Goal: Task Accomplishment & Management: Manage account settings

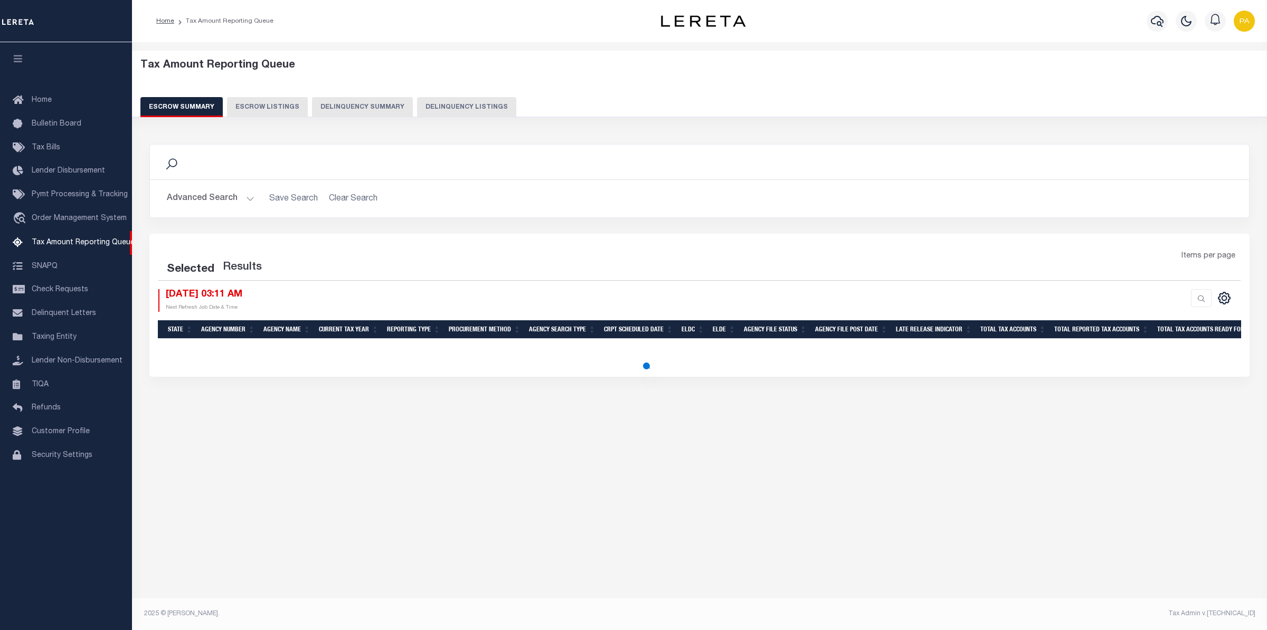
select select "100"
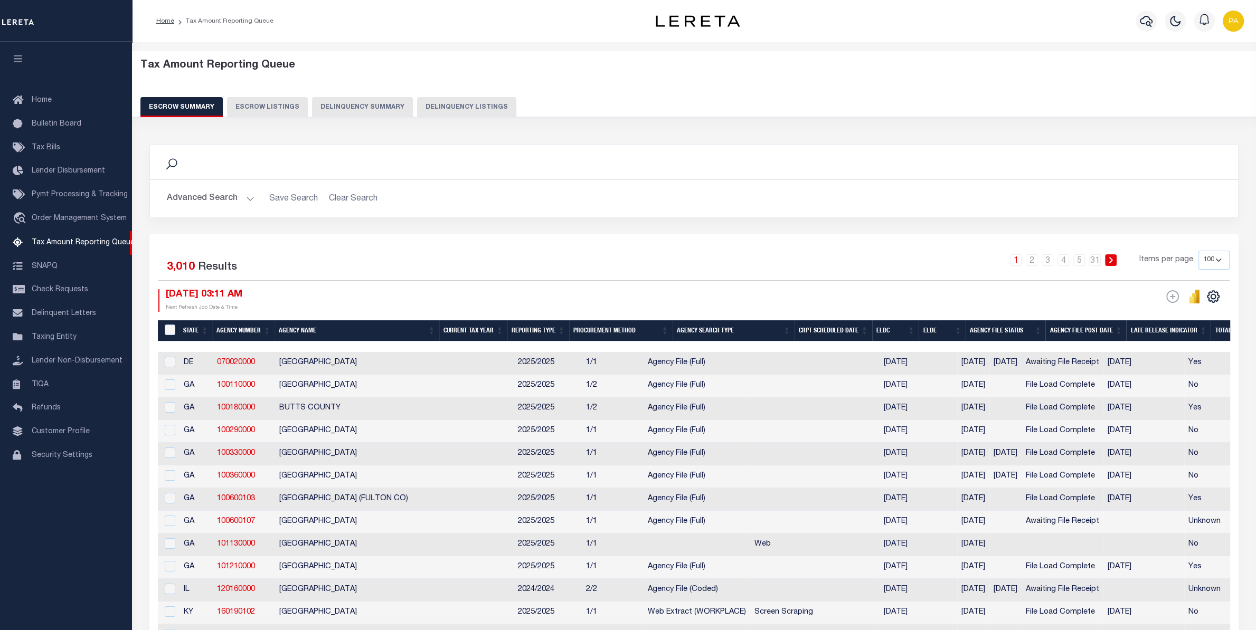
click at [430, 106] on button "Delinquency Listings" at bounding box center [466, 107] width 99 height 20
select select "100"
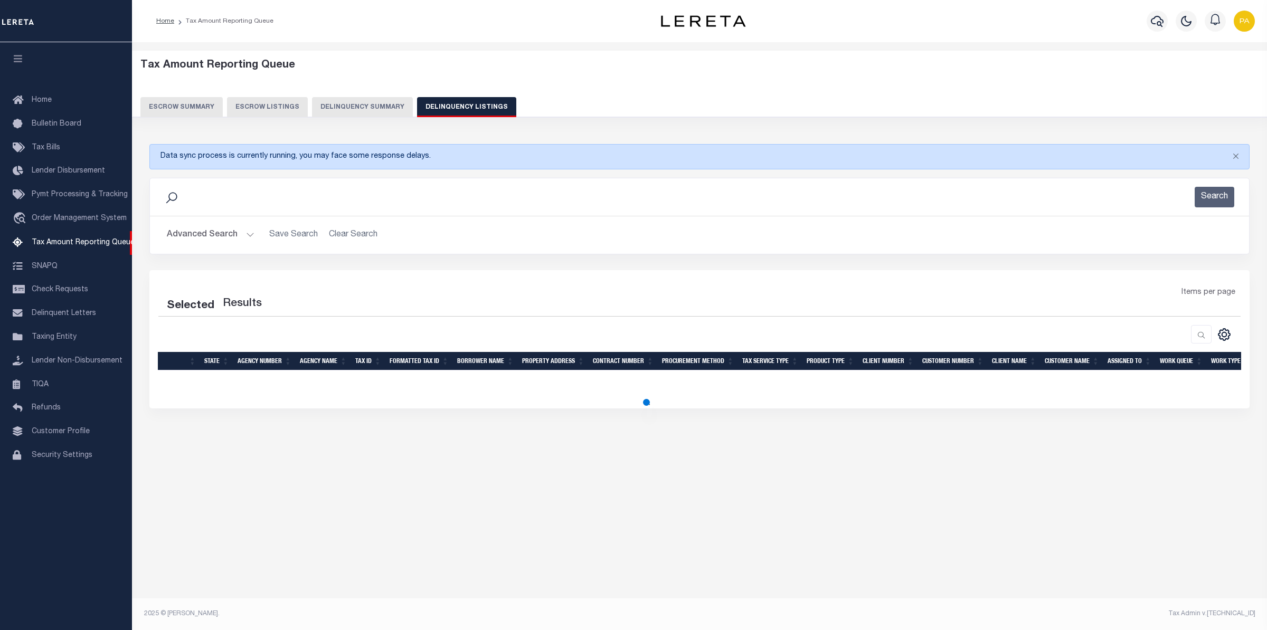
select select "100"
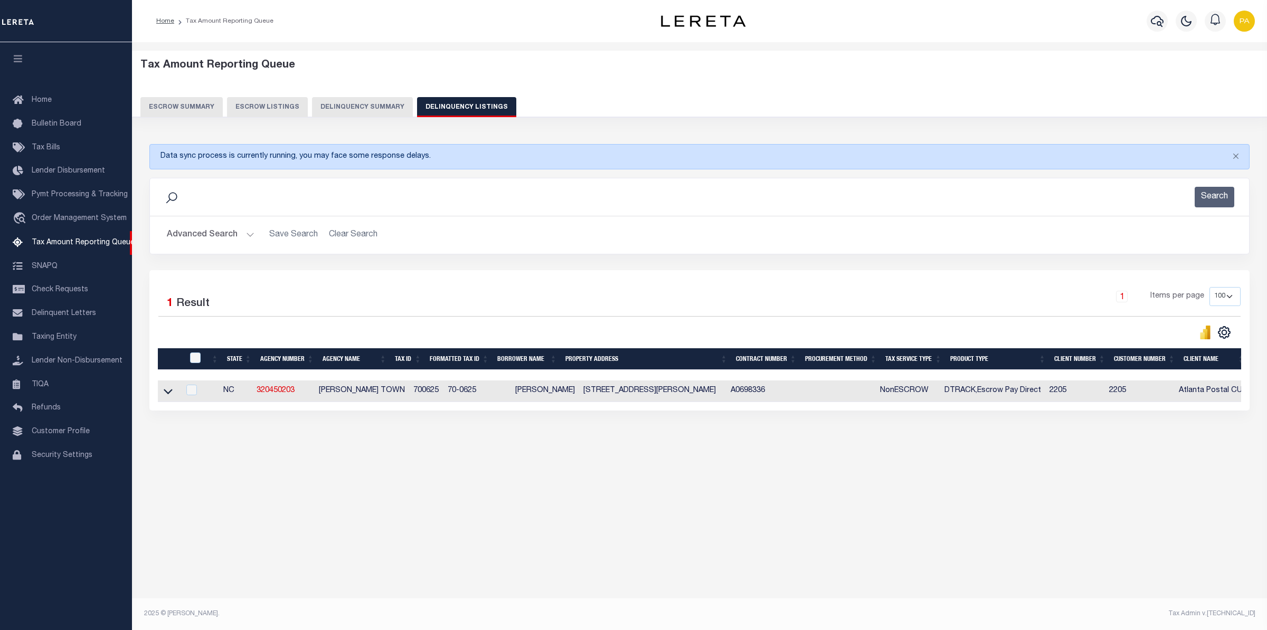
click at [240, 238] on button "Advanced Search" at bounding box center [211, 235] width 88 height 21
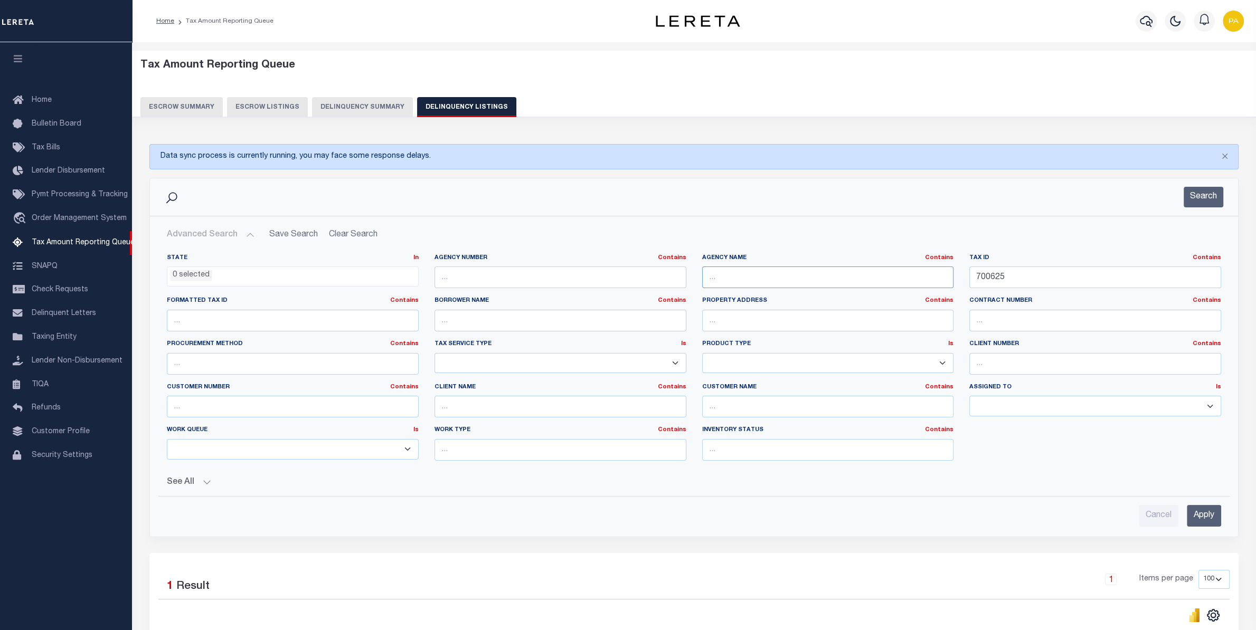
click at [752, 282] on input "text" at bounding box center [828, 278] width 252 height 22
paste input "BROADWATER COUNTY"
type input "BROADWATER COUNTY"
drag, startPoint x: 1013, startPoint y: 275, endPoint x: 900, endPoint y: 275, distance: 113.0
click at [969, 275] on input "700625" at bounding box center [1095, 278] width 252 height 22
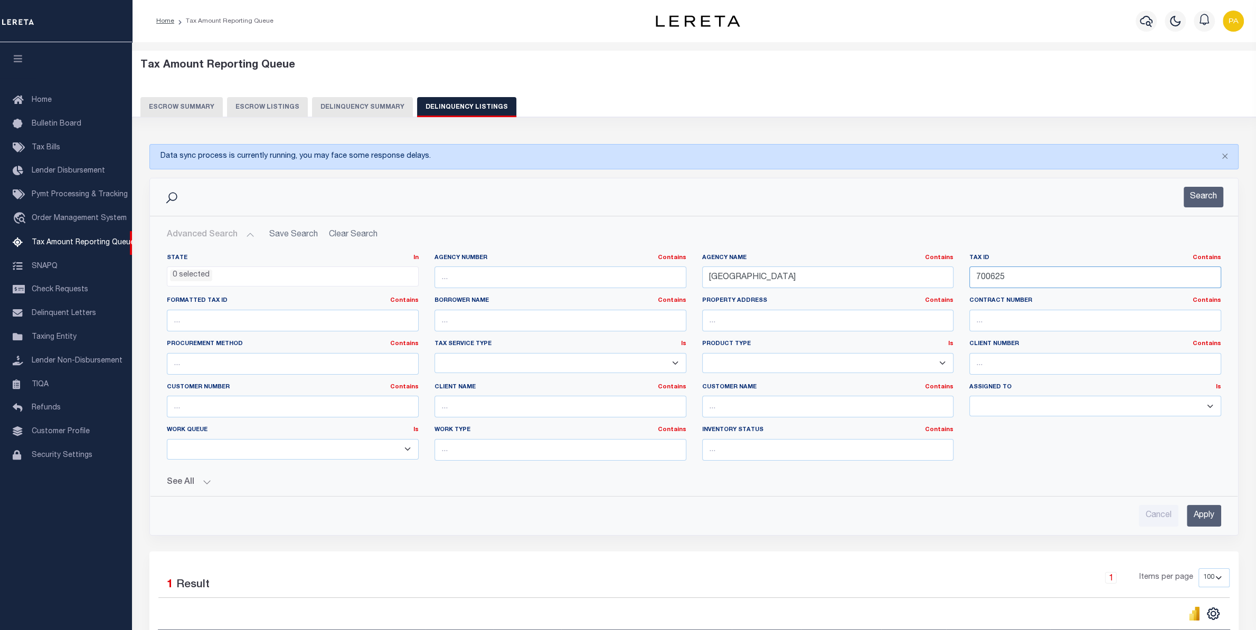
paste input "0529"
type input "7000529"
click at [1191, 517] on input "Apply" at bounding box center [1204, 516] width 34 height 22
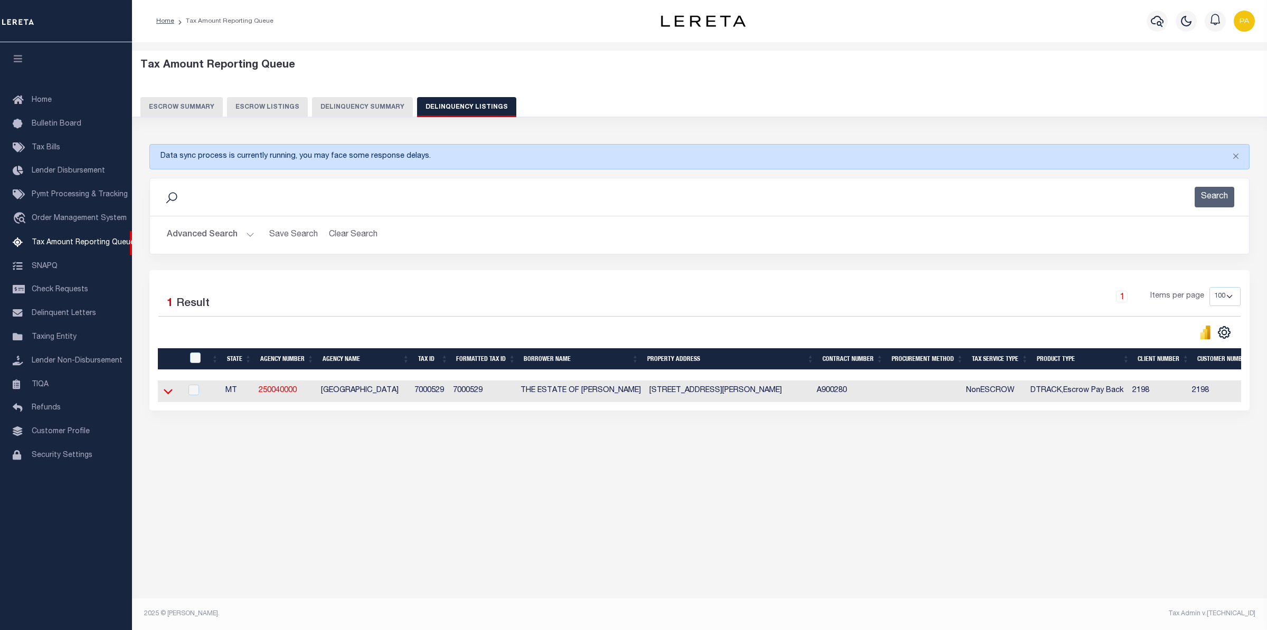
click at [168, 395] on icon at bounding box center [168, 391] width 9 height 11
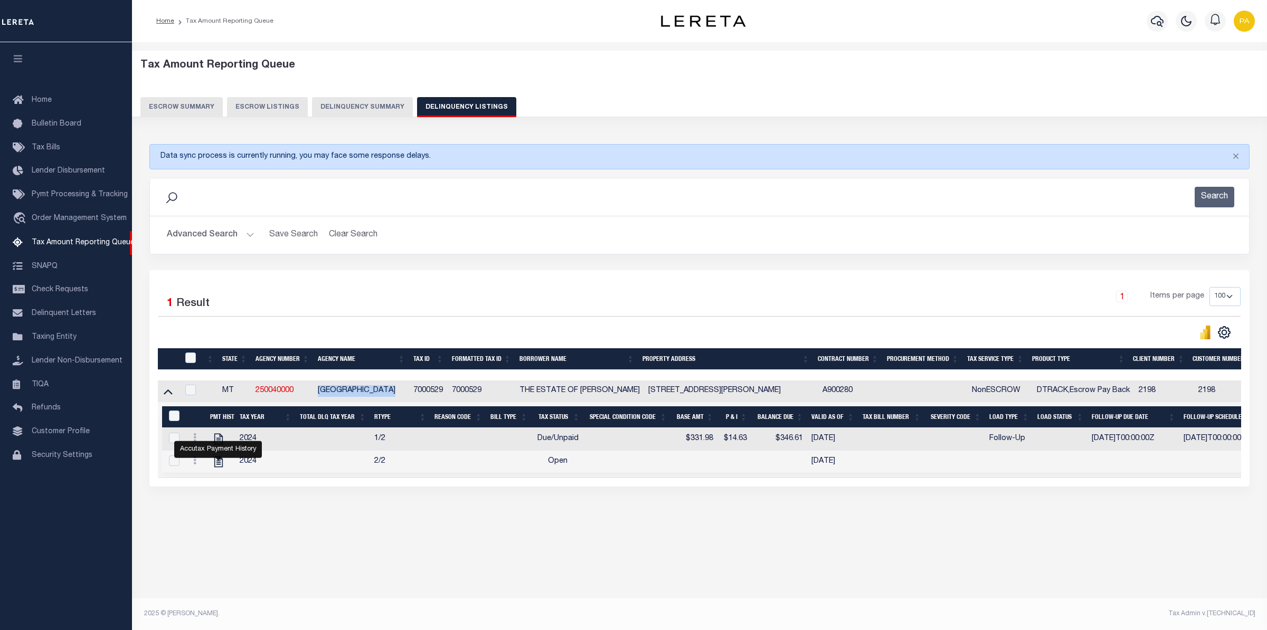
drag, startPoint x: 319, startPoint y: 395, endPoint x: 377, endPoint y: 429, distance: 67.0
click at [405, 395] on td "BROADWATER COUNTY" at bounding box center [362, 392] width 96 height 22
copy td "BROADWATER COUNTY"
checkbox input "true"
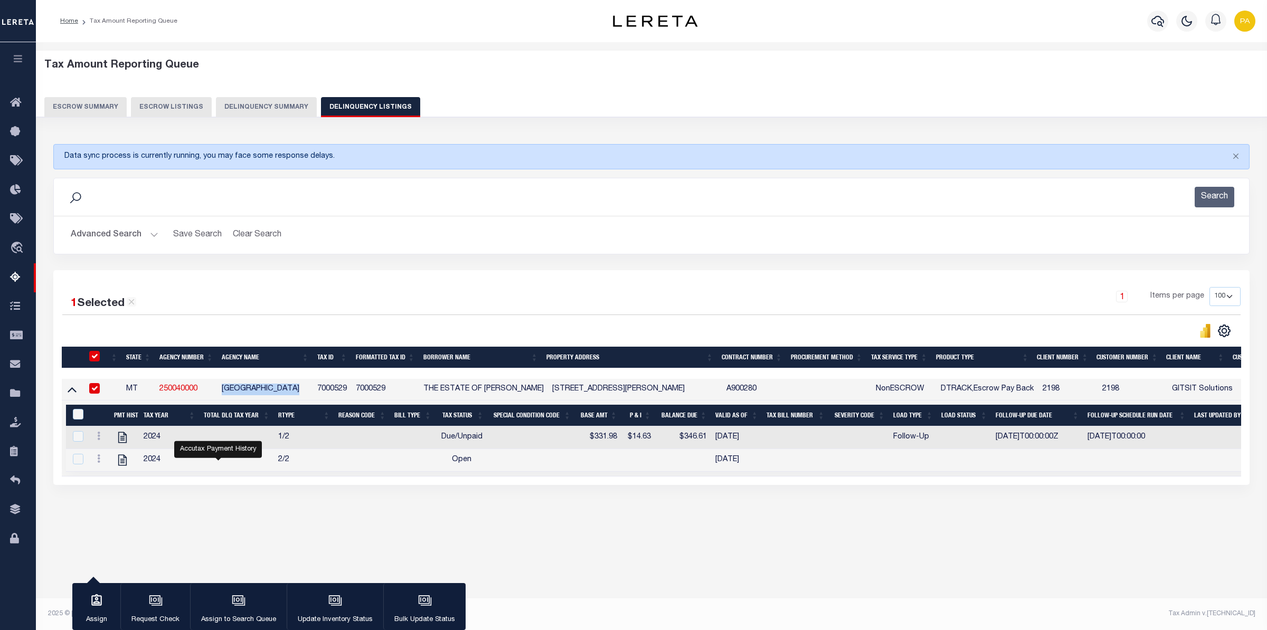
click at [135, 237] on button "Advanced Search" at bounding box center [115, 235] width 88 height 21
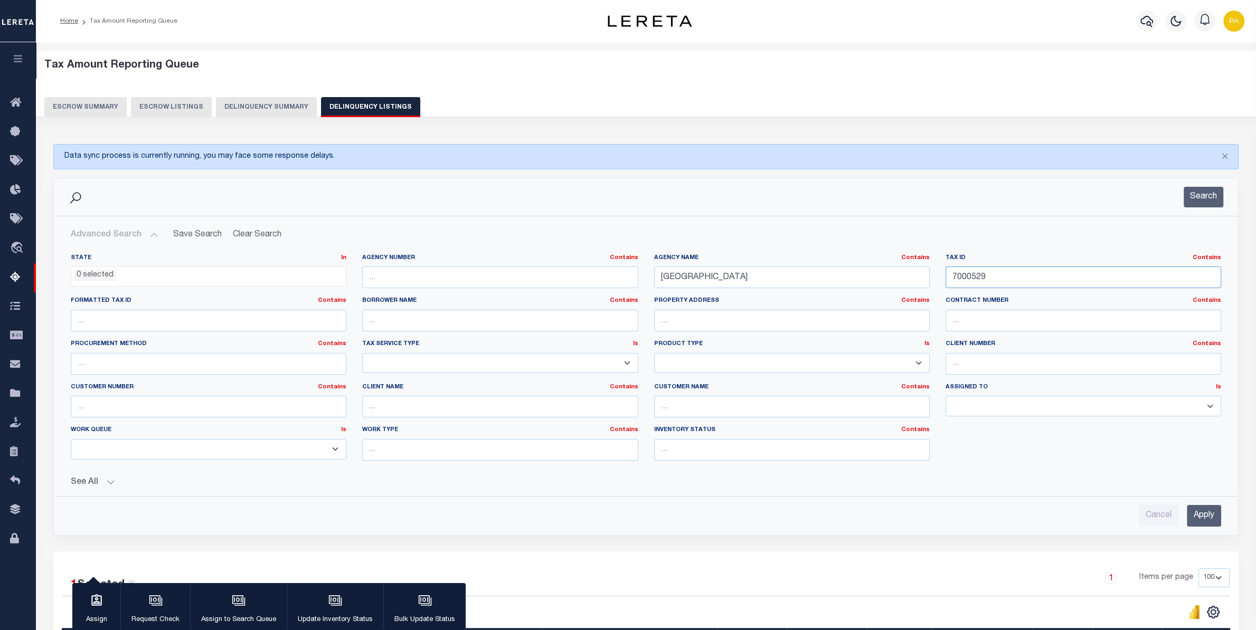
drag, startPoint x: 953, startPoint y: 279, endPoint x: 691, endPoint y: 308, distance: 264.0
click at [946, 288] on input "7000529" at bounding box center [1084, 278] width 276 height 22
paste input "509411"
type input "509411"
drag, startPoint x: 755, startPoint y: 275, endPoint x: 432, endPoint y: 301, distance: 323.7
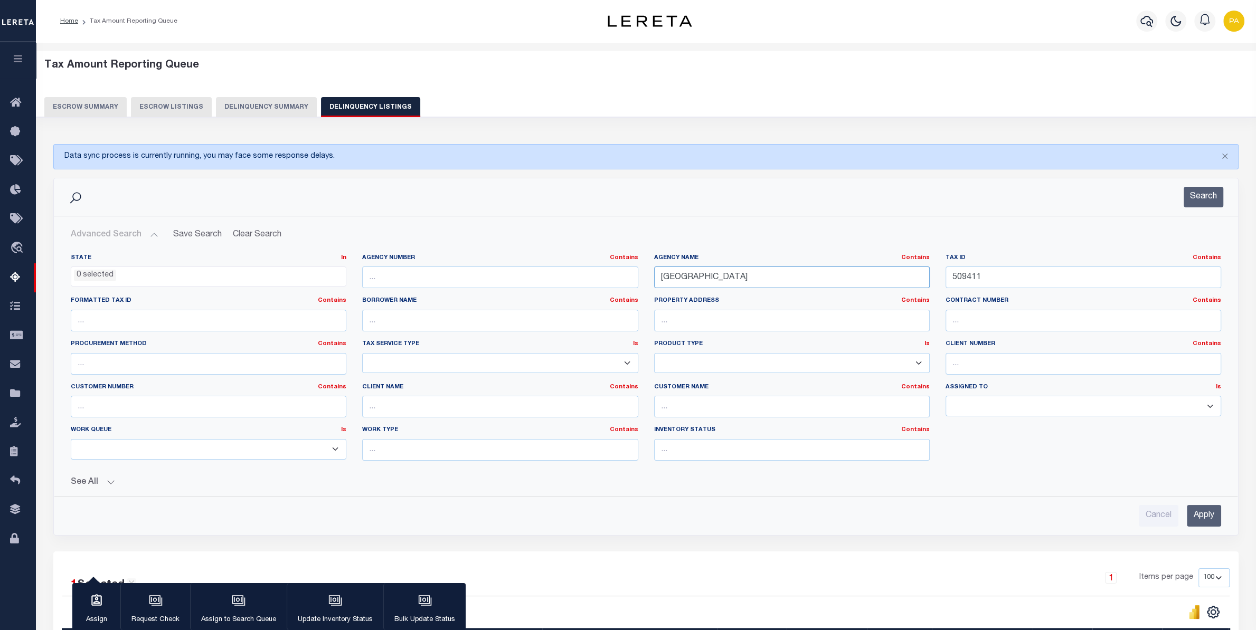
click at [654, 288] on input "BROADWATER COUNTY" at bounding box center [792, 278] width 276 height 22
paste input "FLATHEAD"
type input "[GEOGRAPHIC_DATA]"
click at [1187, 518] on input "Apply" at bounding box center [1204, 516] width 34 height 22
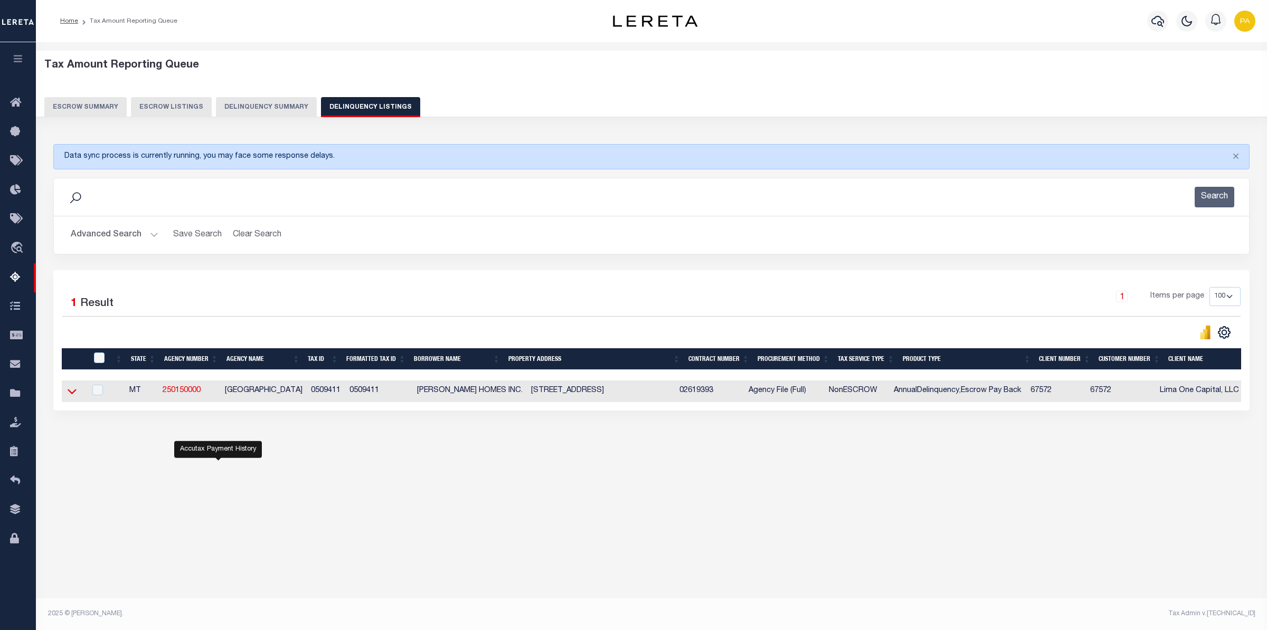
click at [69, 394] on icon at bounding box center [72, 391] width 9 height 5
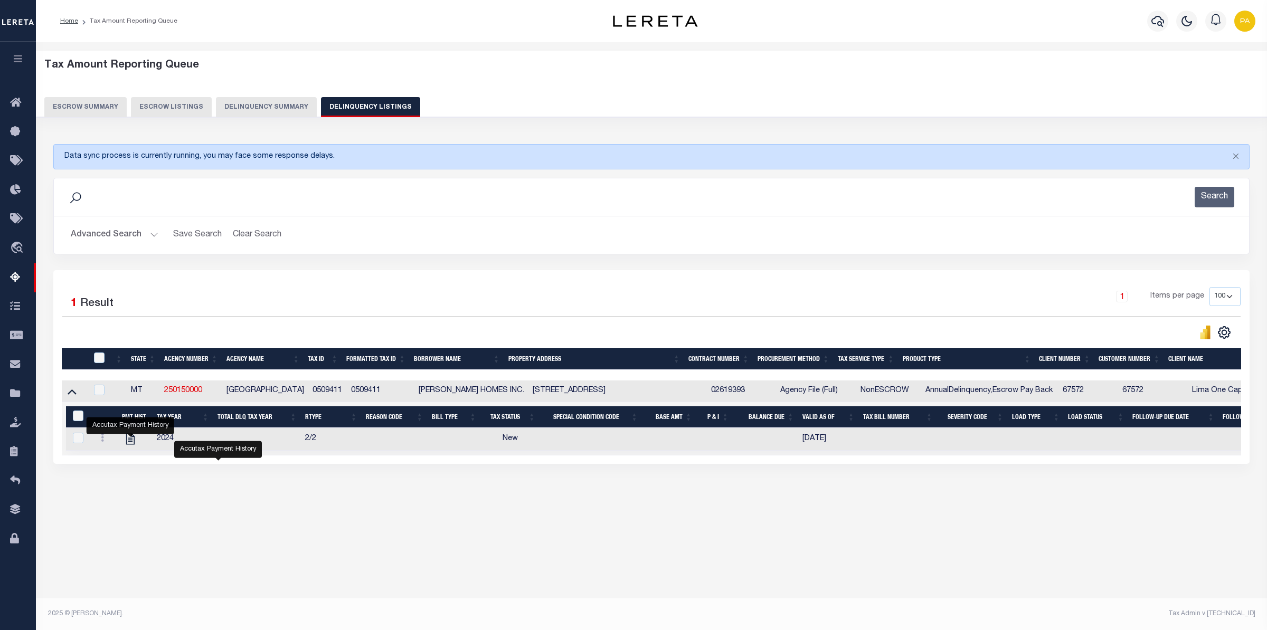
click at [128, 231] on button "Advanced Search" at bounding box center [115, 235] width 88 height 21
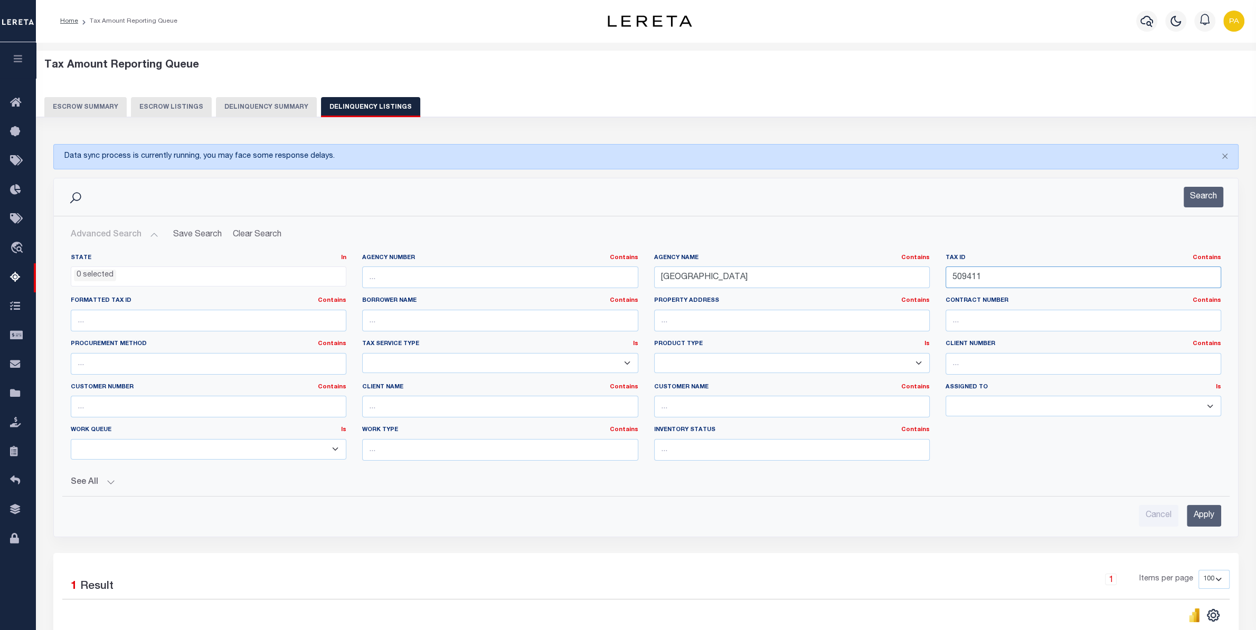
drag, startPoint x: 985, startPoint y: 275, endPoint x: 509, endPoint y: 299, distance: 475.8
click at [508, 297] on div "State In In AK AL AR AZ CA CO CT DC DE FL GA GU HI IA ID IL IN KS KY LA MA MD M…" at bounding box center [646, 361] width 1166 height 215
paste input "0822"
type input "500822"
drag, startPoint x: 750, startPoint y: 275, endPoint x: 377, endPoint y: 294, distance: 373.7
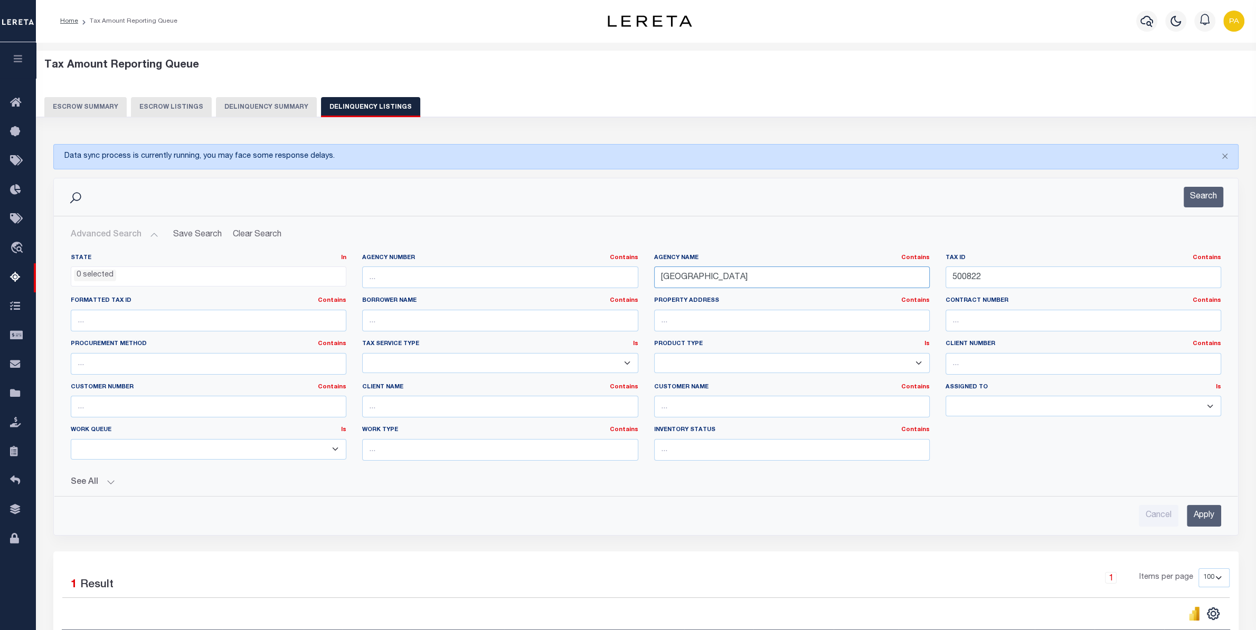
click at [654, 288] on input "[GEOGRAPHIC_DATA]" at bounding box center [792, 278] width 276 height 22
click at [715, 271] on input "text" at bounding box center [792, 278] width 276 height 22
paste input "POWELL COUNTY"
type input "POWELL COUNTY"
click at [1205, 512] on input "Apply" at bounding box center [1204, 516] width 34 height 22
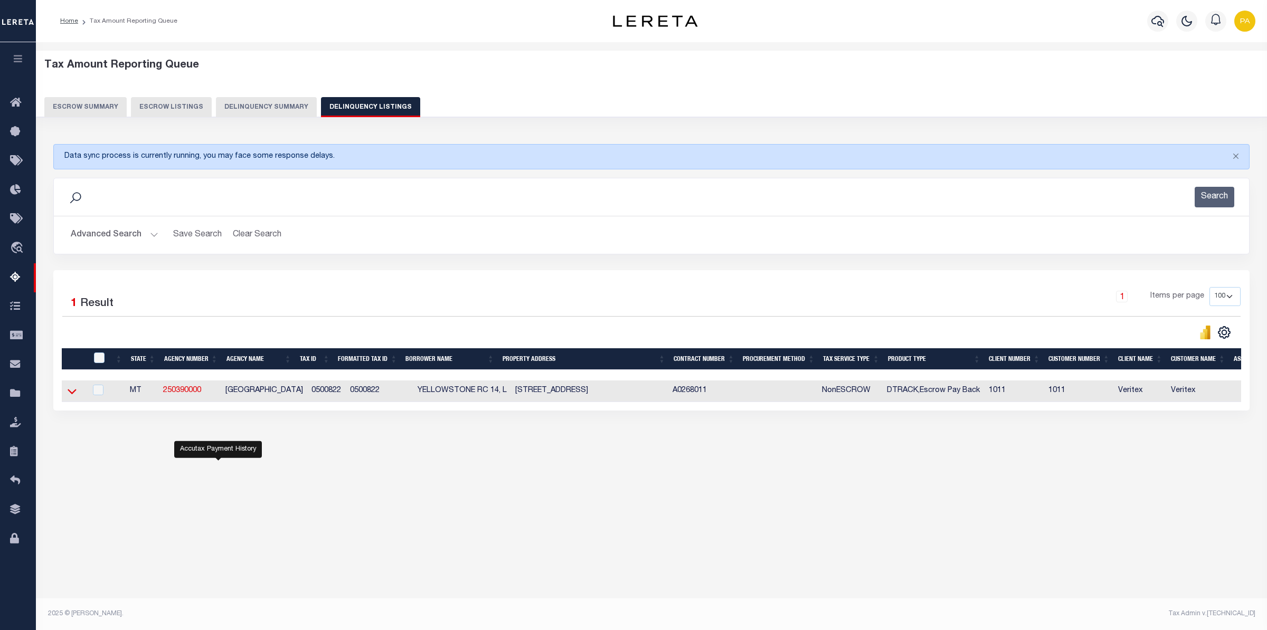
click at [73, 395] on icon at bounding box center [72, 391] width 9 height 11
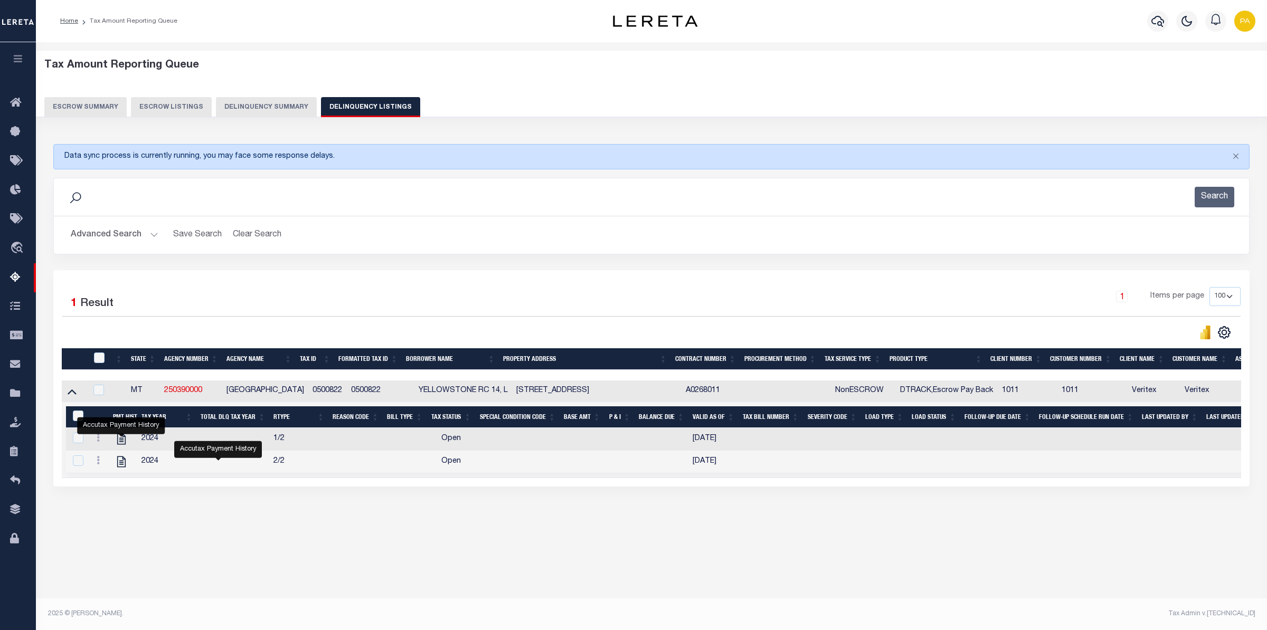
click at [101, 232] on button "Advanced Search" at bounding box center [115, 235] width 88 height 21
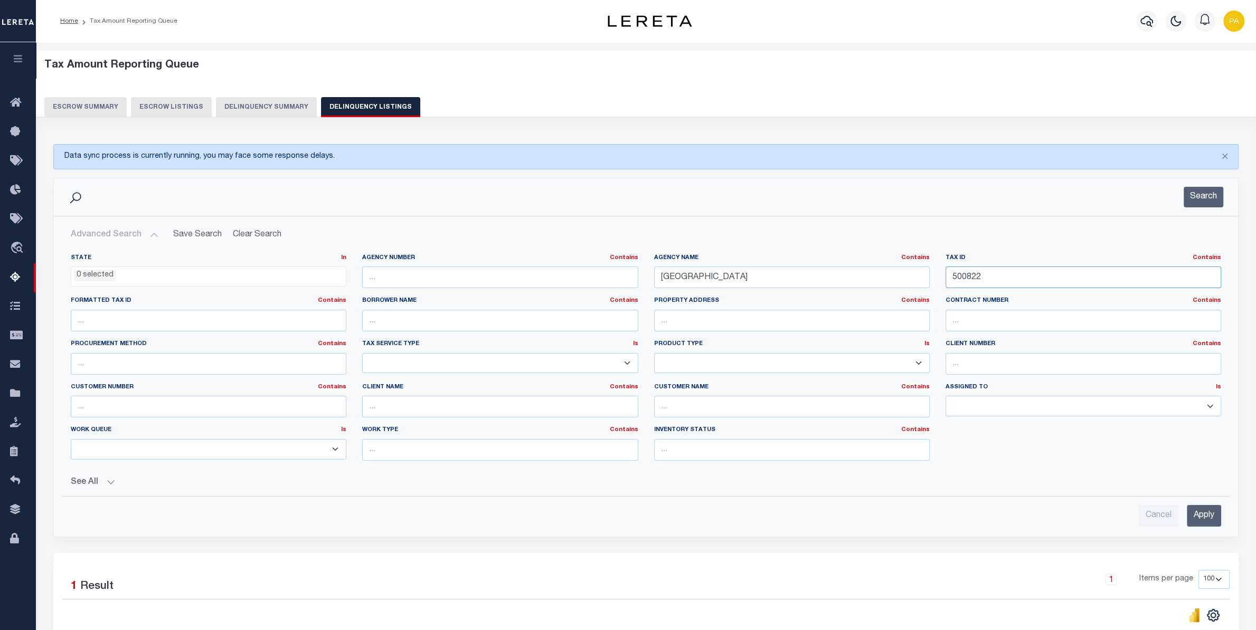
drag, startPoint x: 1012, startPoint y: 276, endPoint x: 747, endPoint y: 332, distance: 270.4
click at [630, 309] on div "State In In AK AL AR AZ CA CO CT DC DE FL GA GU HI IA ID IL IN KS KY LA MA MD M…" at bounding box center [646, 361] width 1166 height 215
paste input "9411"
type input "509411"
drag, startPoint x: 770, startPoint y: 272, endPoint x: 460, endPoint y: 277, distance: 309.9
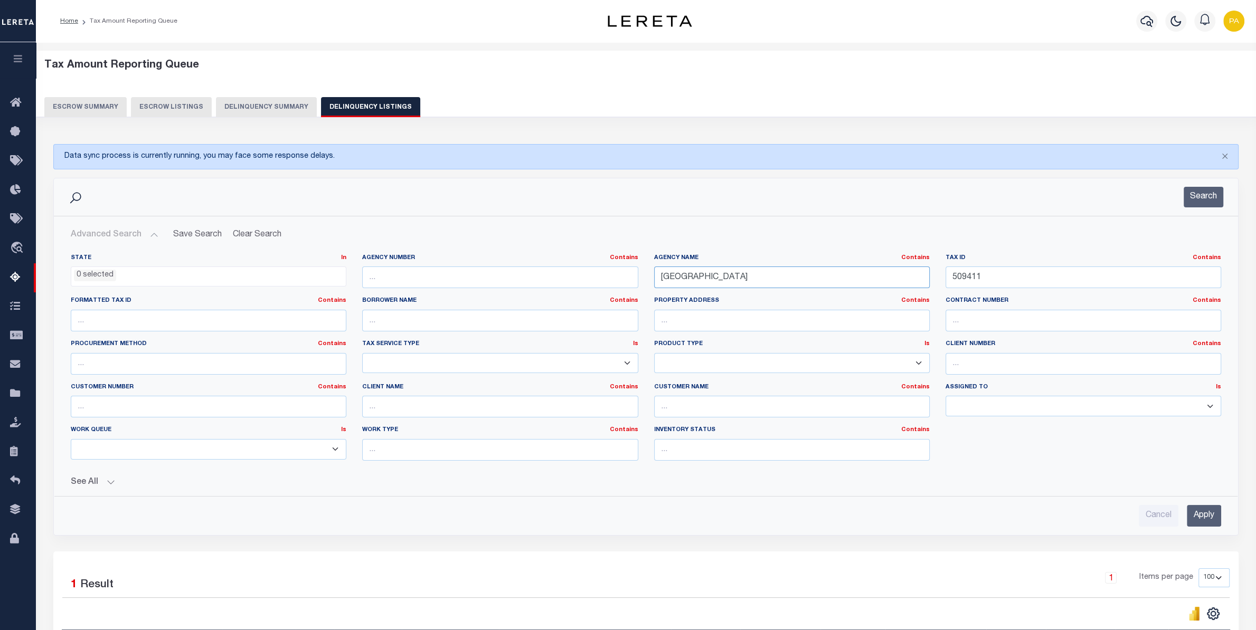
click at [654, 272] on input "POWELL COUNTY" at bounding box center [792, 278] width 276 height 22
paste input "FLATHEAD"
type input "[GEOGRAPHIC_DATA]"
click at [1204, 517] on input "Apply" at bounding box center [1204, 516] width 34 height 22
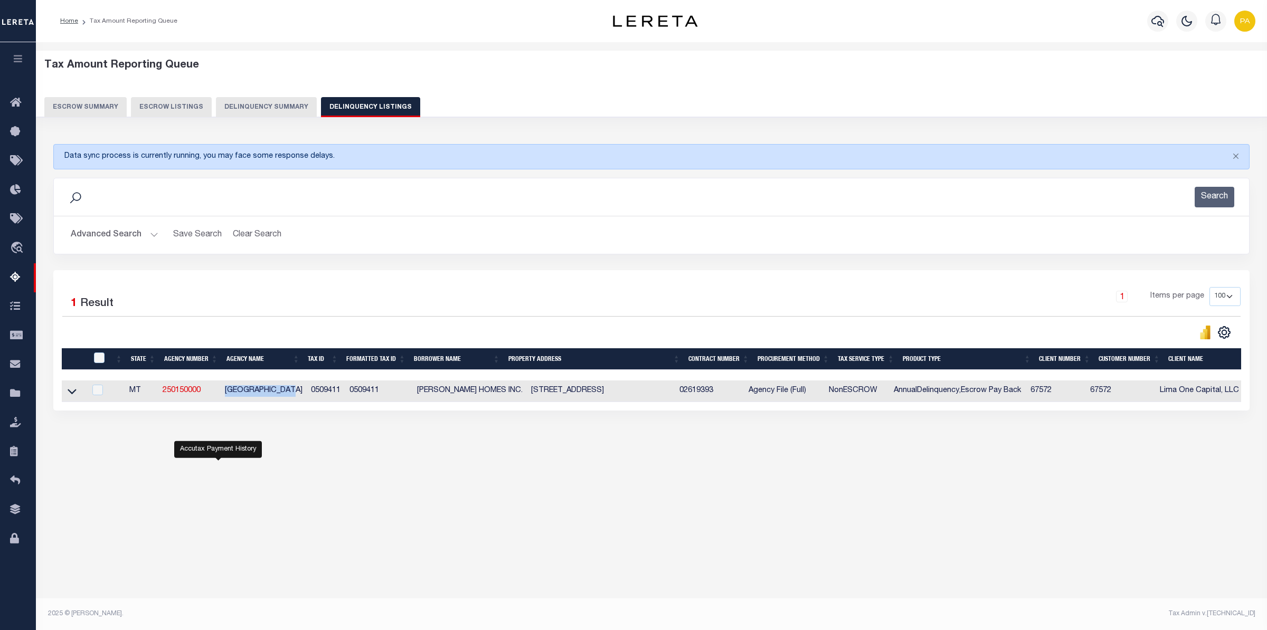
drag, startPoint x: 227, startPoint y: 393, endPoint x: 298, endPoint y: 391, distance: 70.8
click at [298, 391] on td "[GEOGRAPHIC_DATA]" at bounding box center [264, 392] width 86 height 22
checkbox input "true"
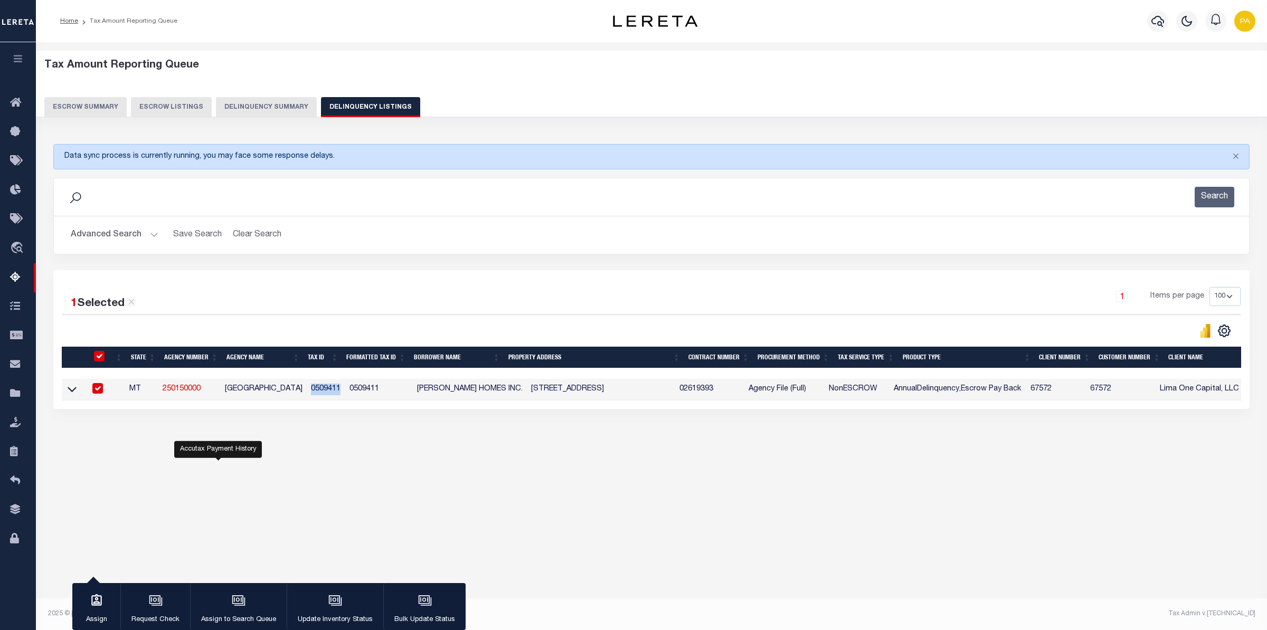
drag, startPoint x: 306, startPoint y: 392, endPoint x: 337, endPoint y: 391, distance: 31.2
click at [337, 391] on td "0509411" at bounding box center [326, 390] width 39 height 22
checkbox input "false"
copy td "0509411"
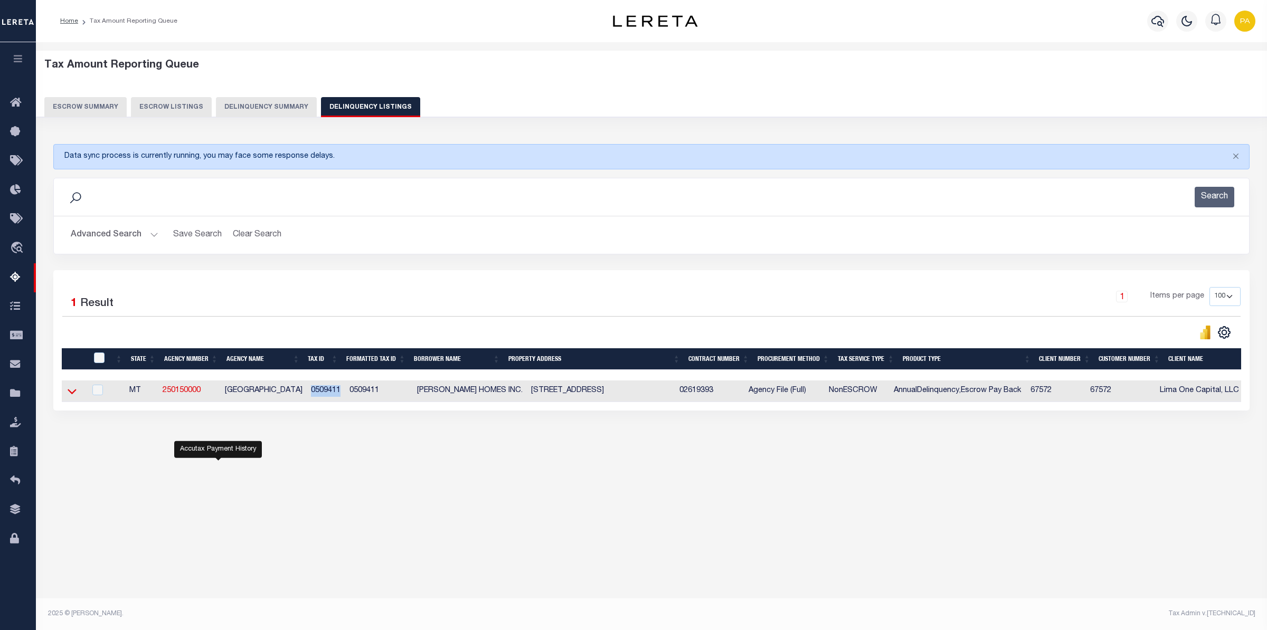
click at [72, 394] on icon at bounding box center [72, 391] width 9 height 5
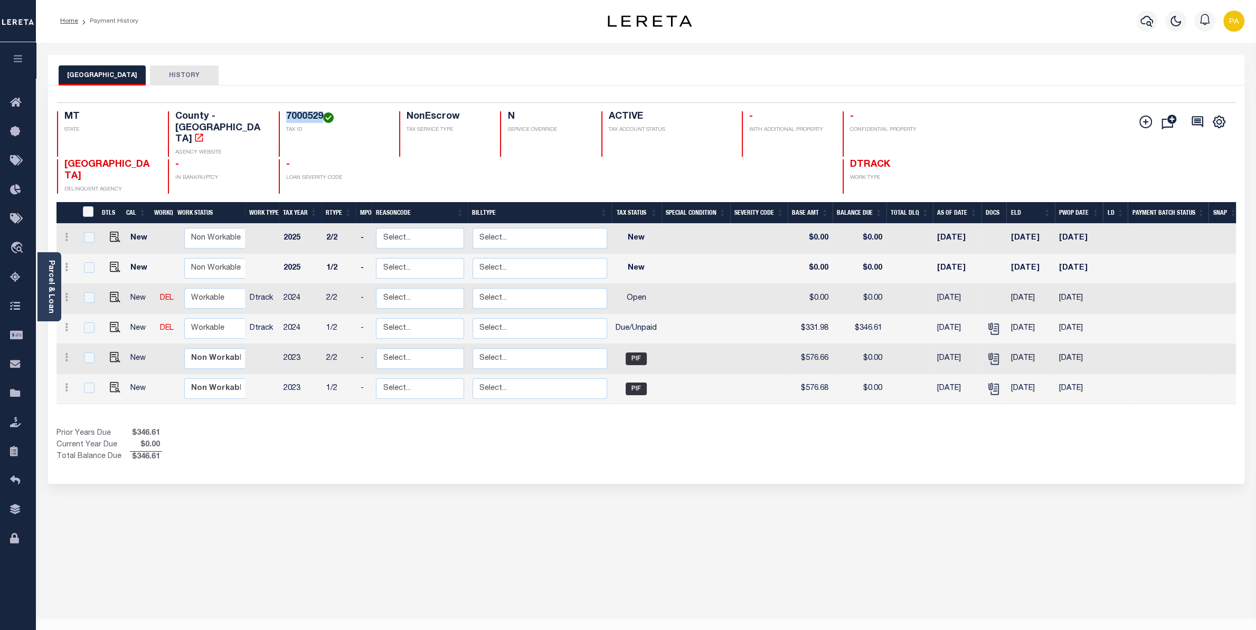
drag, startPoint x: 291, startPoint y: 116, endPoint x: 315, endPoint y: 112, distance: 24.0
click at [315, 112] on div "7000529 TAX ID" at bounding box center [333, 133] width 108 height 45
click at [990, 322] on icon "" at bounding box center [994, 329] width 14 height 14
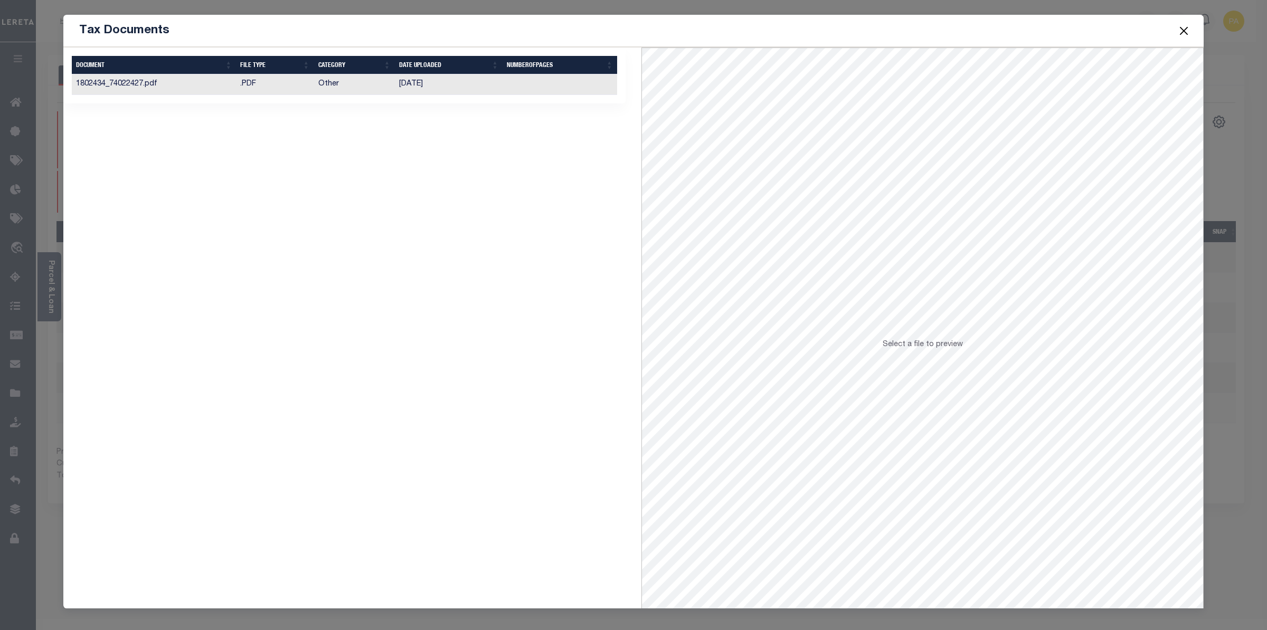
click at [395, 92] on td "02/03/2025" at bounding box center [449, 84] width 108 height 21
click at [1185, 32] on button "Close" at bounding box center [1184, 31] width 14 height 14
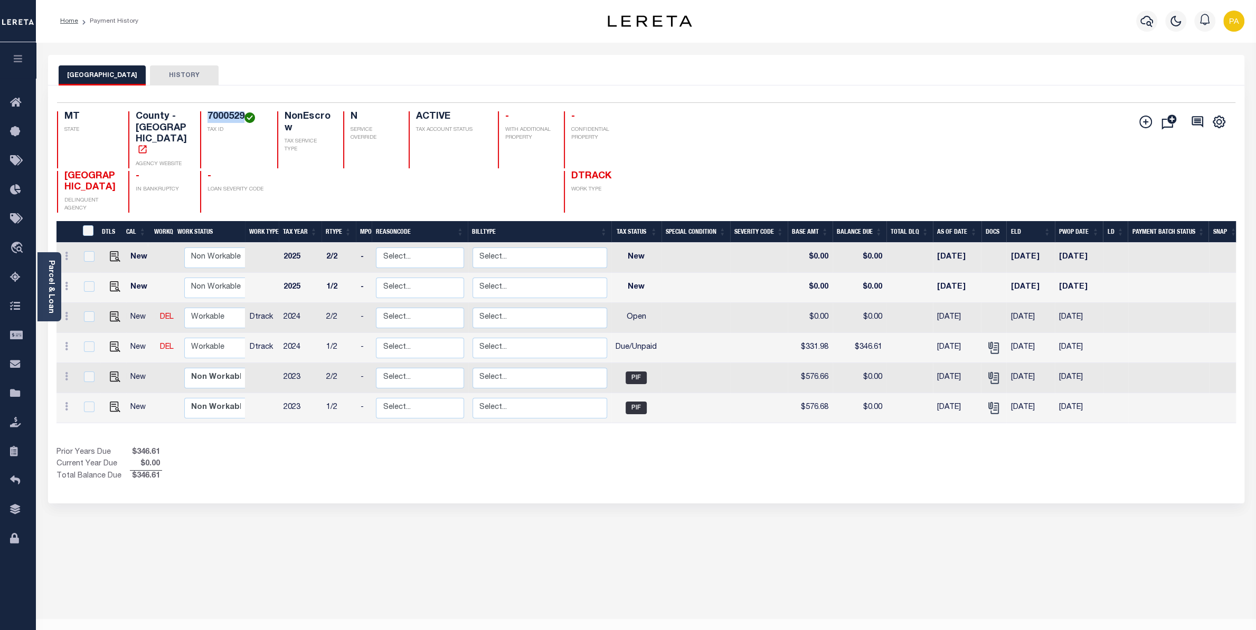
drag, startPoint x: 207, startPoint y: 112, endPoint x: 243, endPoint y: 118, distance: 35.8
click at [243, 118] on h4 "7000529" at bounding box center [236, 117] width 58 height 12
click at [216, 119] on h4 "7000529" at bounding box center [236, 117] width 58 height 12
drag, startPoint x: 209, startPoint y: 116, endPoint x: 242, endPoint y: 112, distance: 33.9
click at [242, 112] on h4 "7000529" at bounding box center [236, 117] width 58 height 12
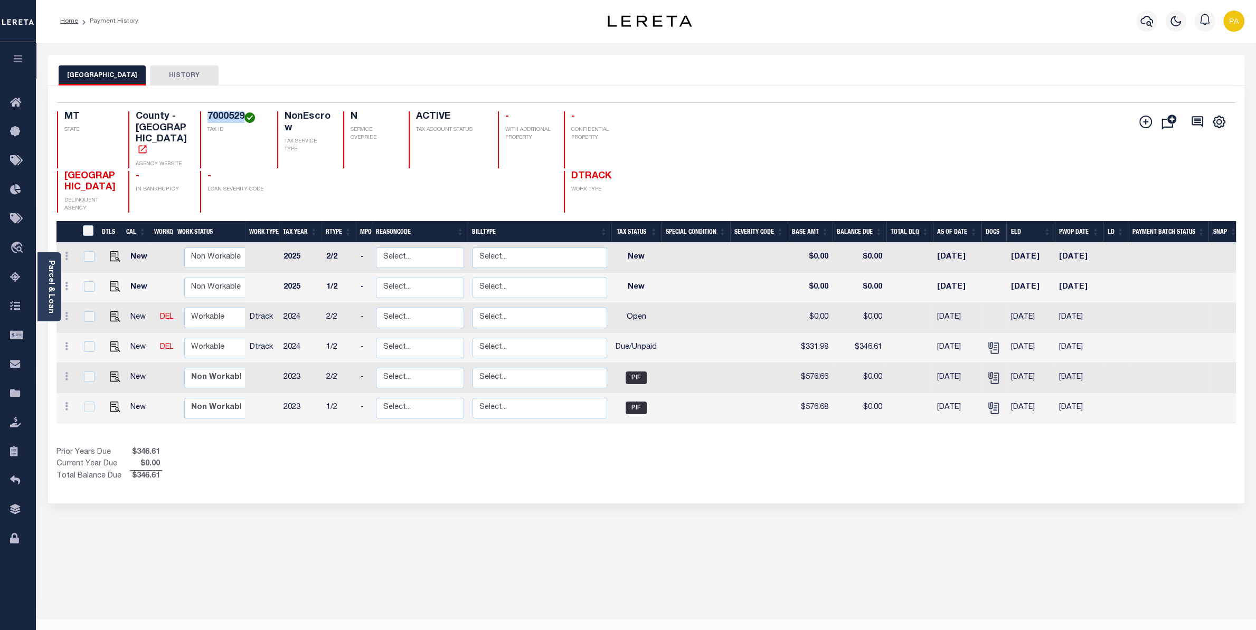
copy h4 "7000529"
click at [829, 506] on div "BROADWATER COUNTY HISTORY Selected 6 Results" at bounding box center [646, 353] width 1212 height 596
click at [112, 343] on img "" at bounding box center [115, 347] width 11 height 11
checkbox input "true"
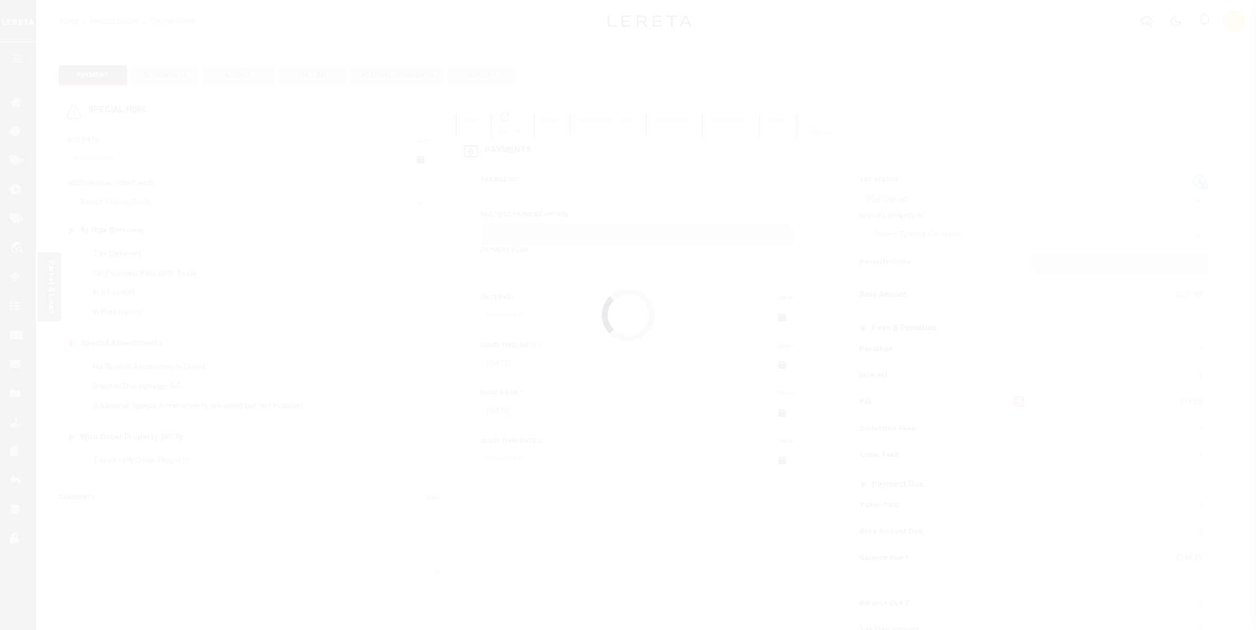
select select "DUE"
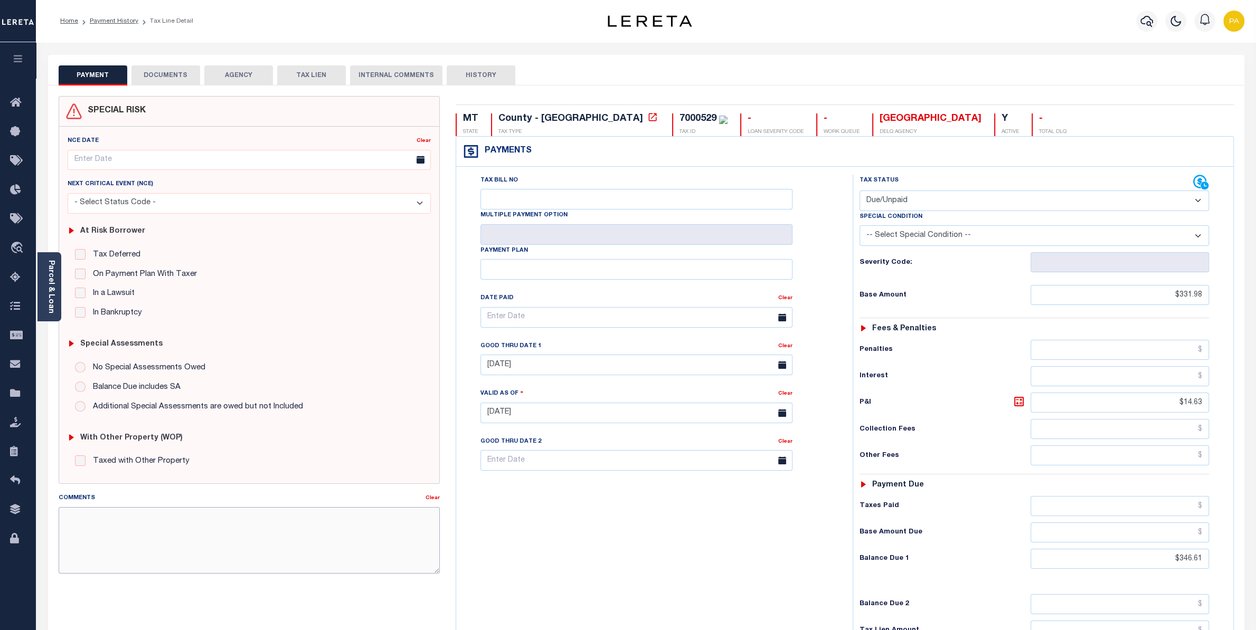
click at [309, 525] on textarea "Comments" at bounding box center [249, 540] width 381 height 67
paste textarea "Please refer above line for Tax Supporting Document"
type textarea "Please refer above line for Tax Supporting Document"
type input "[DATE]"
click at [790, 349] on link "Clear" at bounding box center [785, 346] width 14 height 5
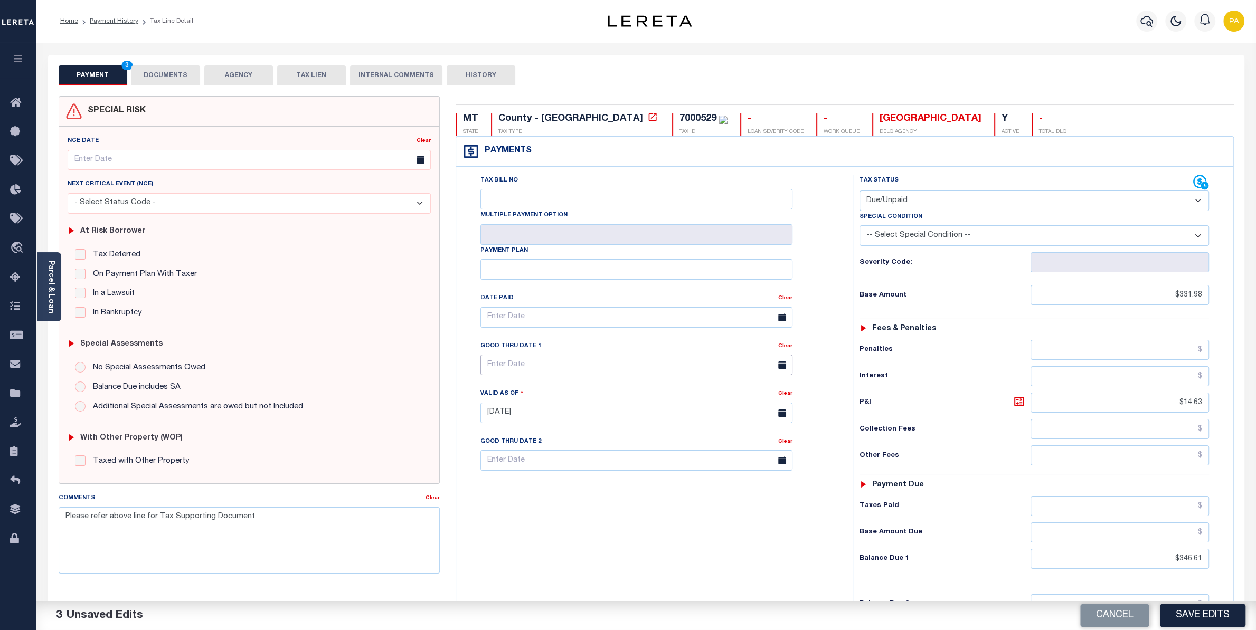
click at [527, 375] on input "text" at bounding box center [636, 365] width 312 height 21
click at [601, 509] on span "31" at bounding box center [608, 513] width 21 height 21
type input "[DATE]"
drag, startPoint x: 1173, startPoint y: 562, endPoint x: 1217, endPoint y: 566, distance: 44.5
click at [1209, 566] on input "$346.61" at bounding box center [1120, 559] width 178 height 20
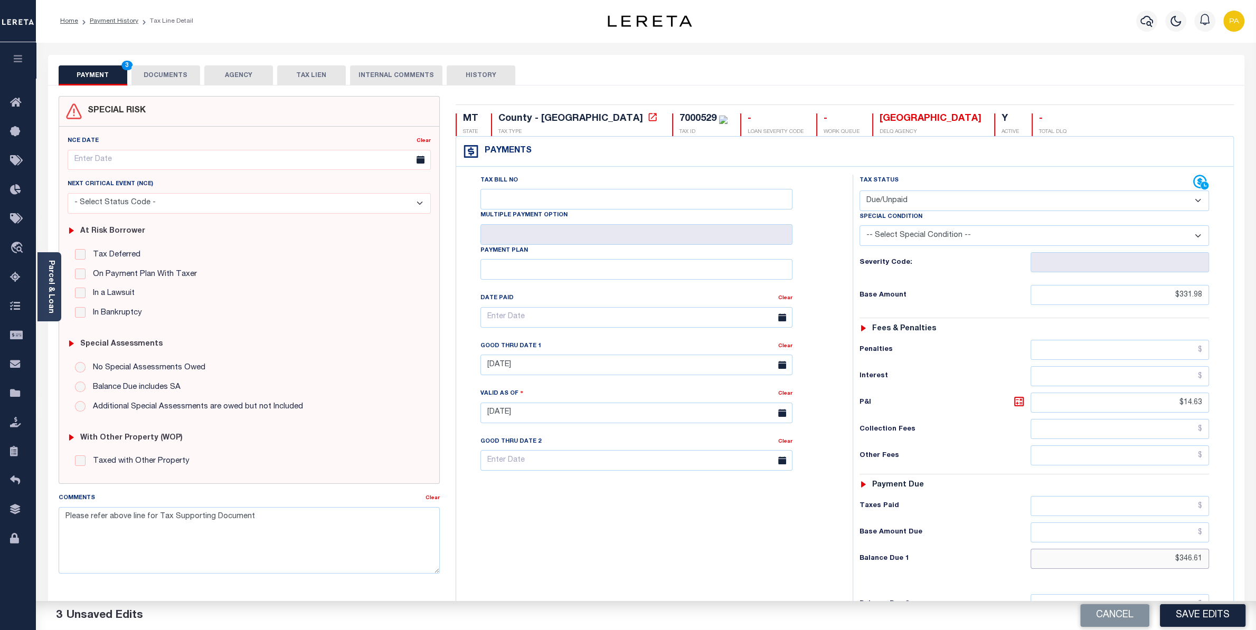
paste input "368.89"
type input "$368.89"
click at [1018, 403] on icon at bounding box center [1019, 401] width 13 height 13
type input "$36.91"
click at [1187, 617] on button "Save Edits" at bounding box center [1203, 615] width 86 height 23
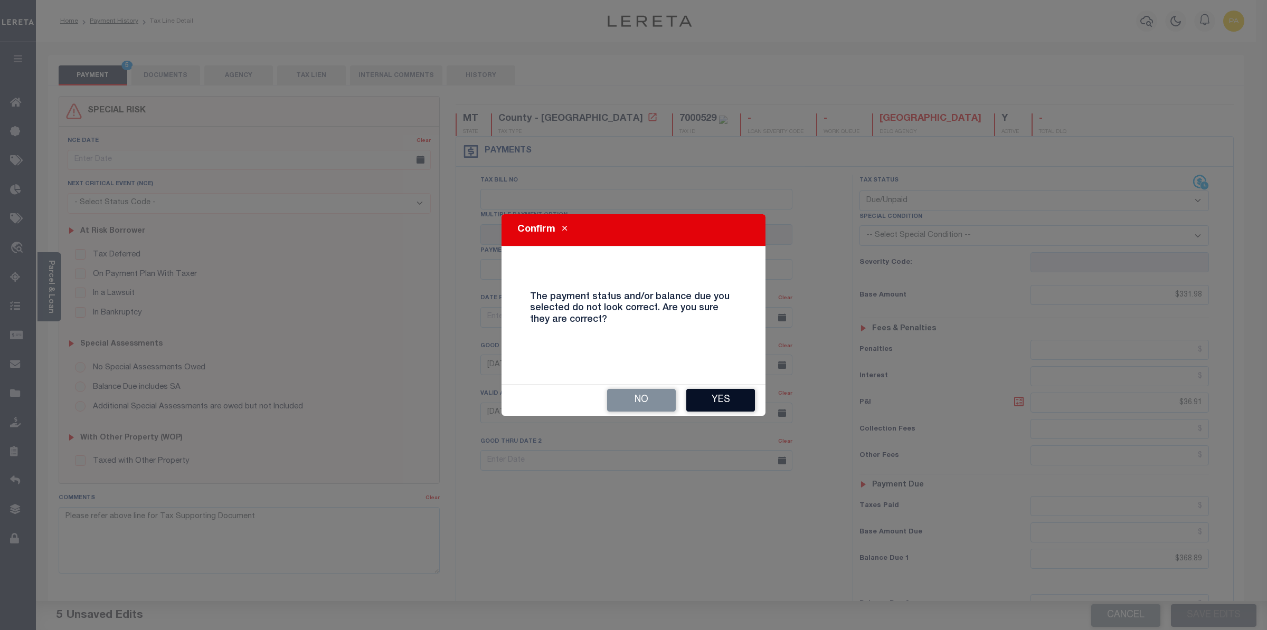
click at [704, 401] on button "Yes" at bounding box center [720, 400] width 69 height 23
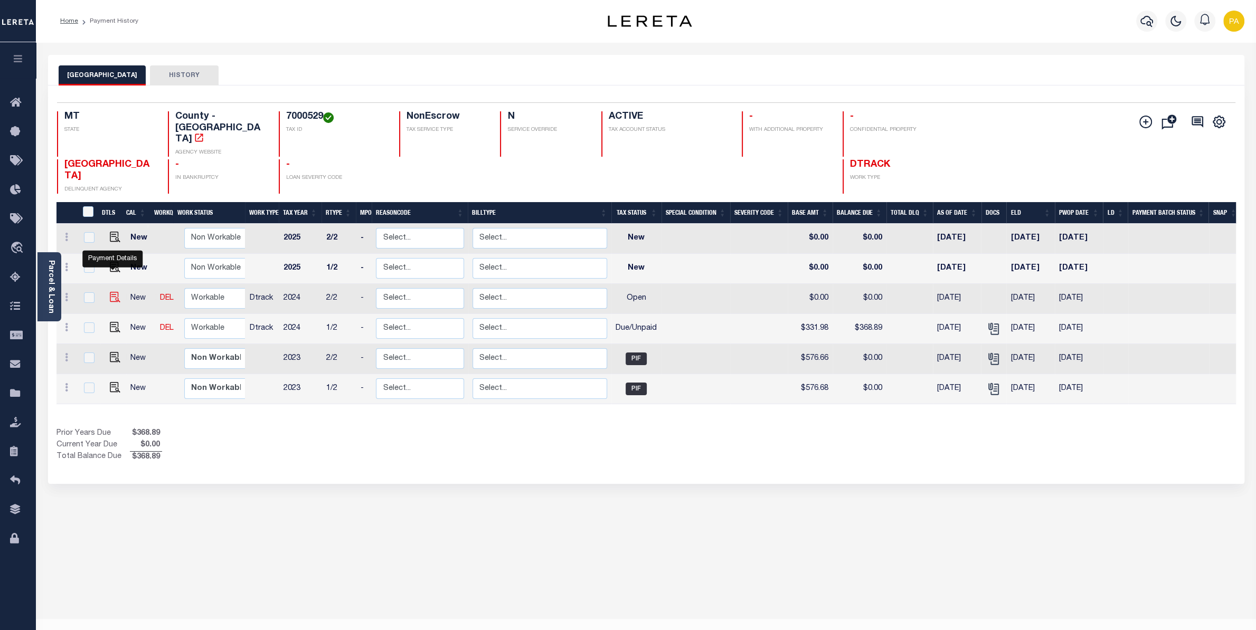
click at [111, 292] on img "" at bounding box center [115, 297] width 11 height 11
checkbox input "true"
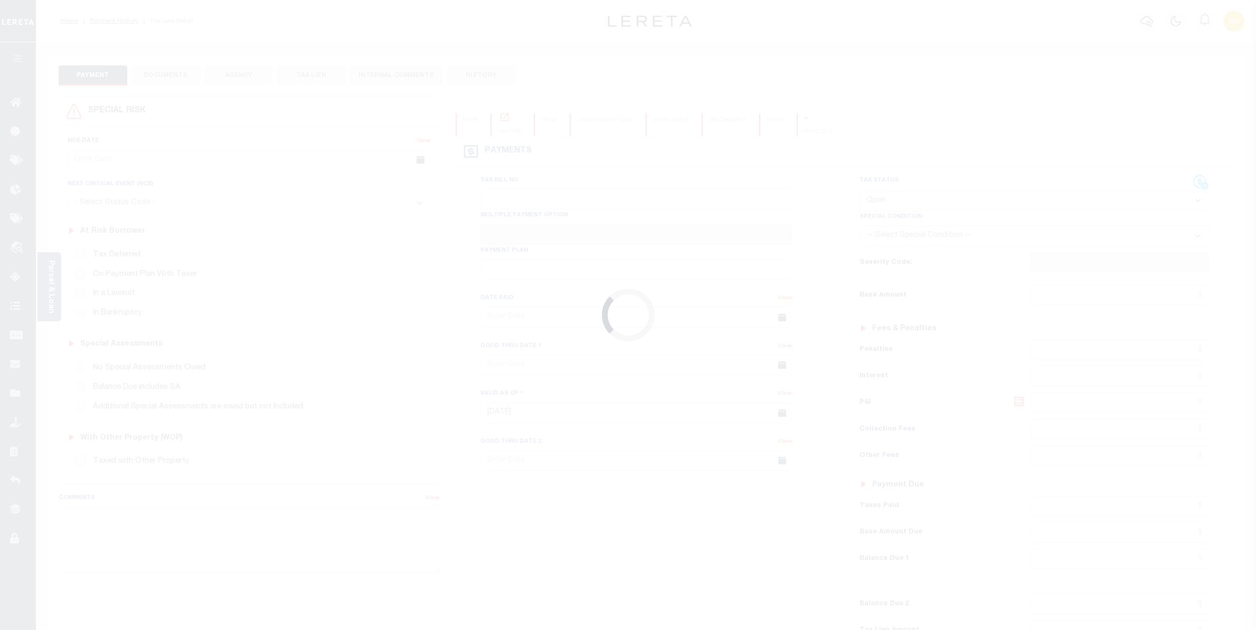
select select "OP2"
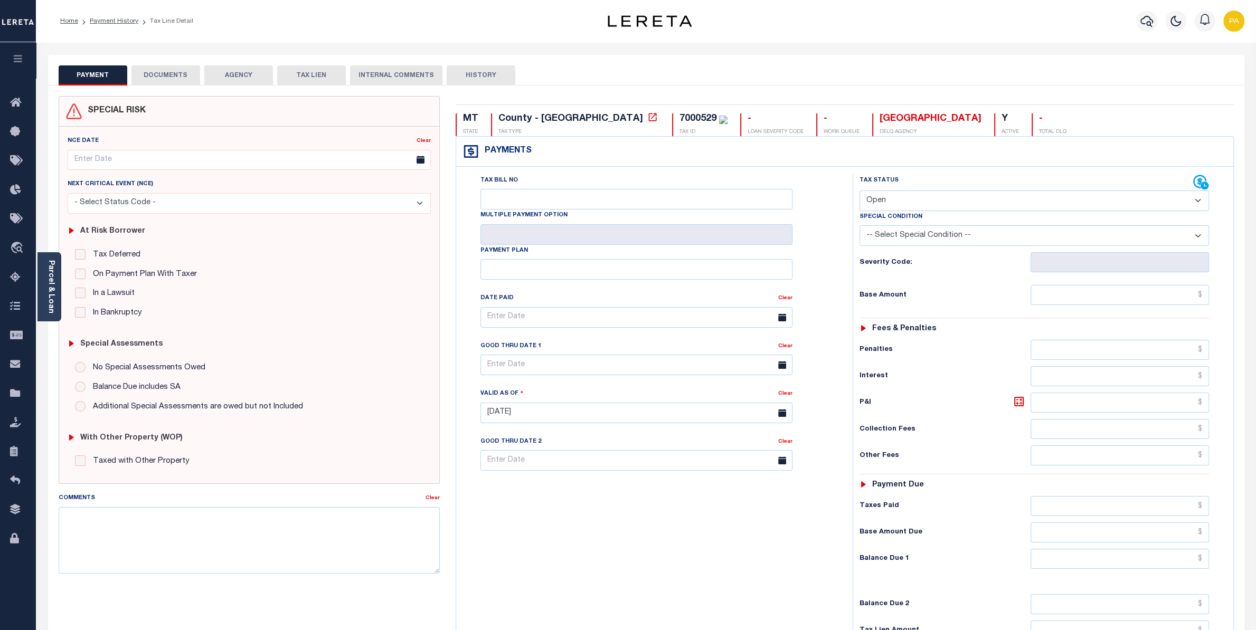
click at [185, 72] on button "DOCUMENTS" at bounding box center [165, 75] width 69 height 20
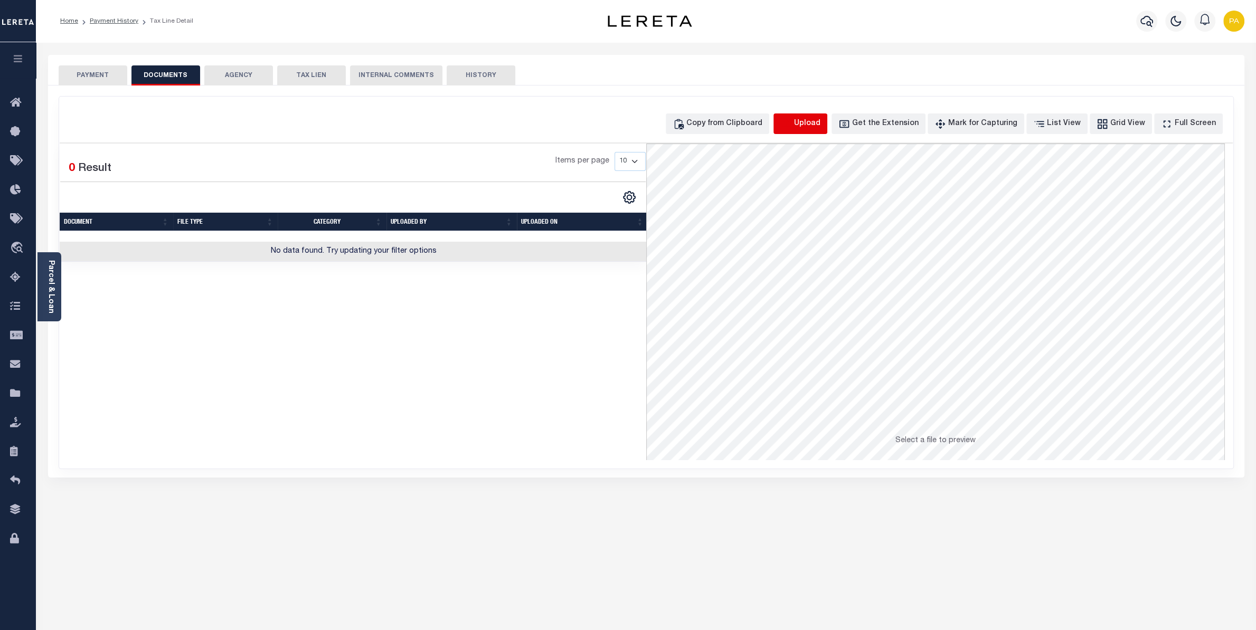
click at [792, 124] on icon "button" at bounding box center [786, 124] width 12 height 12
select select "POP"
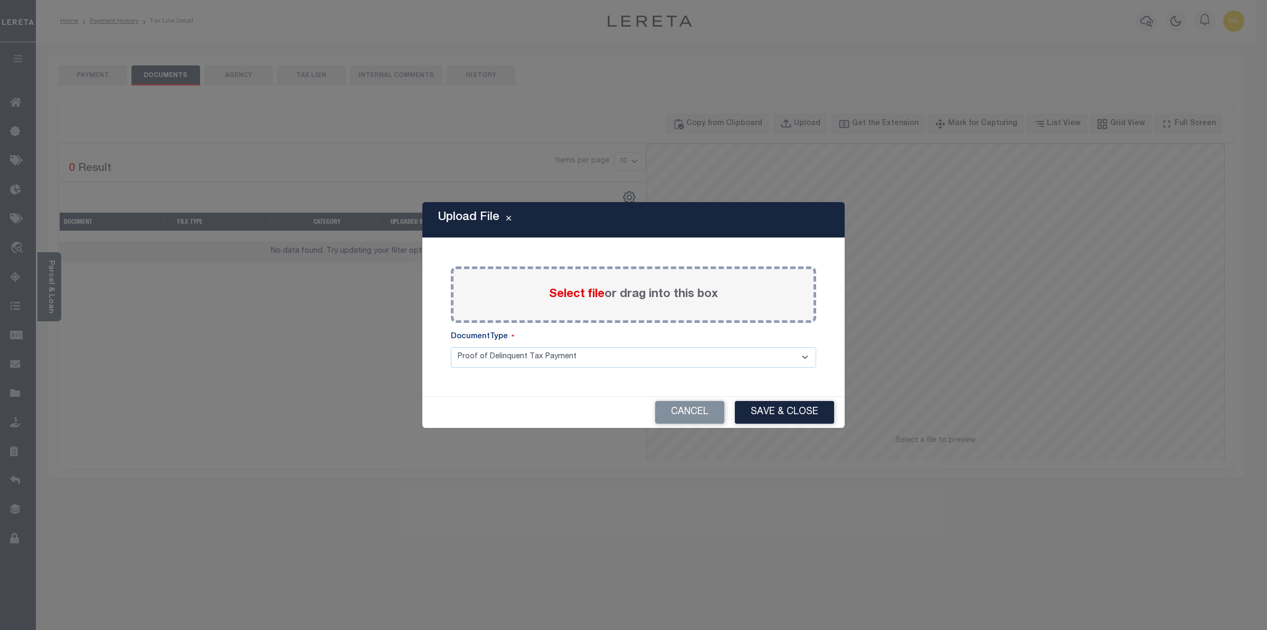
click at [594, 297] on span "Select file" at bounding box center [576, 295] width 55 height 12
click at [0, 0] on input "Select file or drag into this box" at bounding box center [0, 0] width 0 height 0
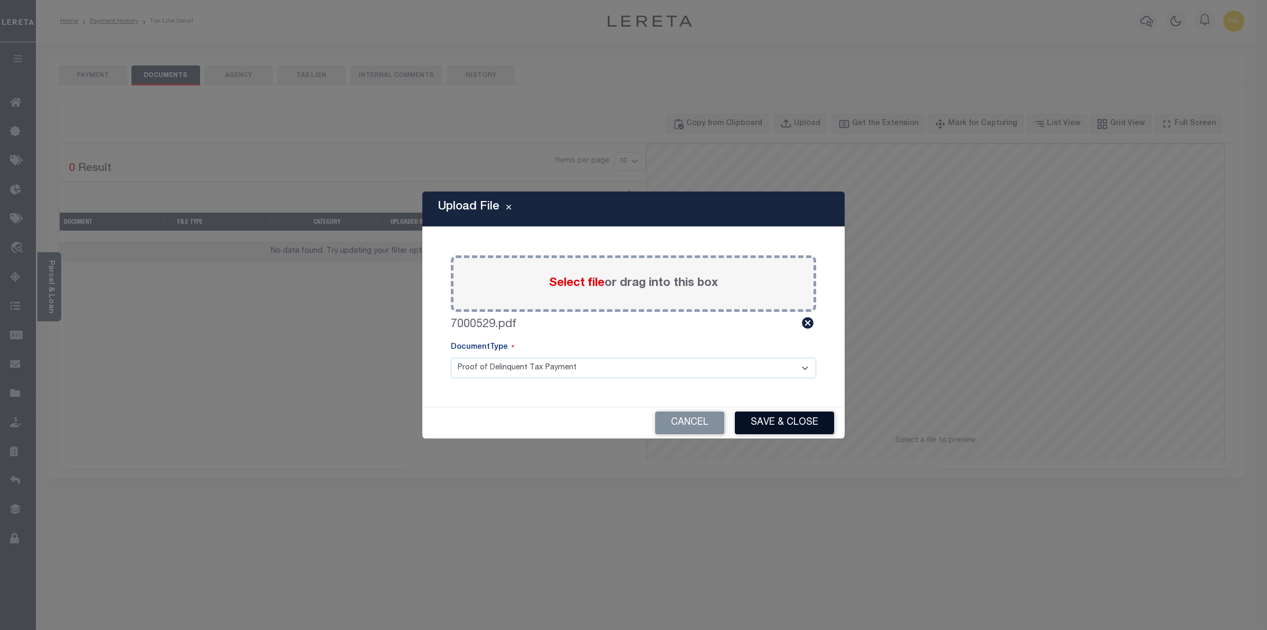
click at [787, 419] on button "Save & Close" at bounding box center [784, 423] width 99 height 23
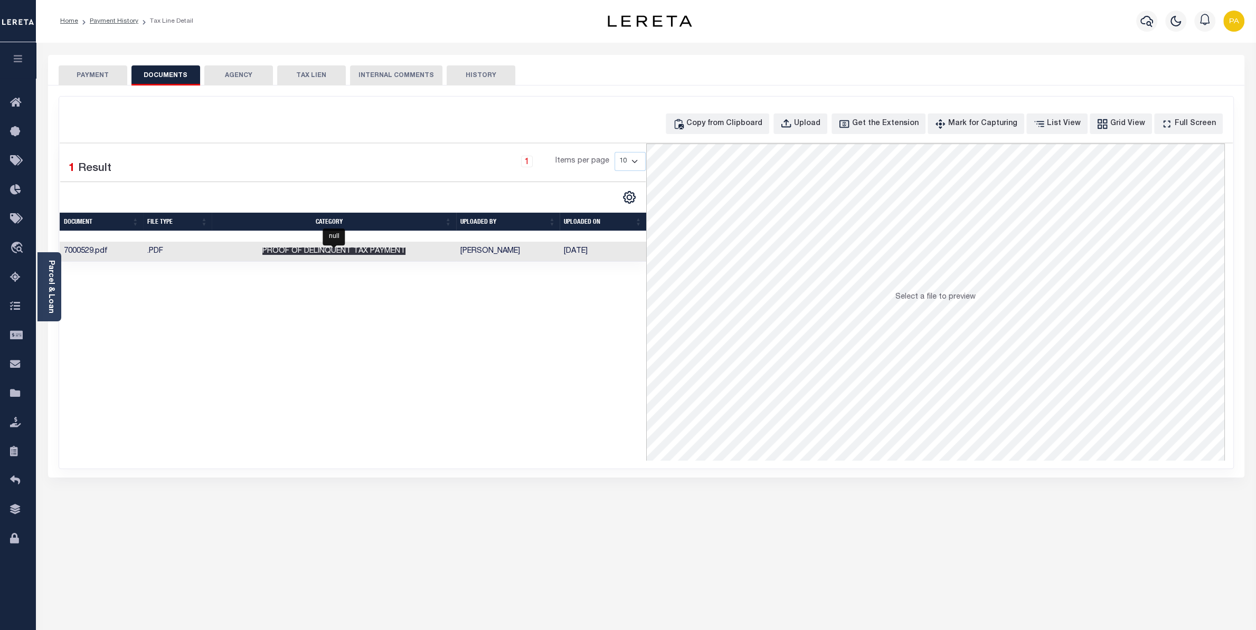
click at [366, 253] on span "Proof of Delinquent Tax Payment" at bounding box center [333, 251] width 143 height 7
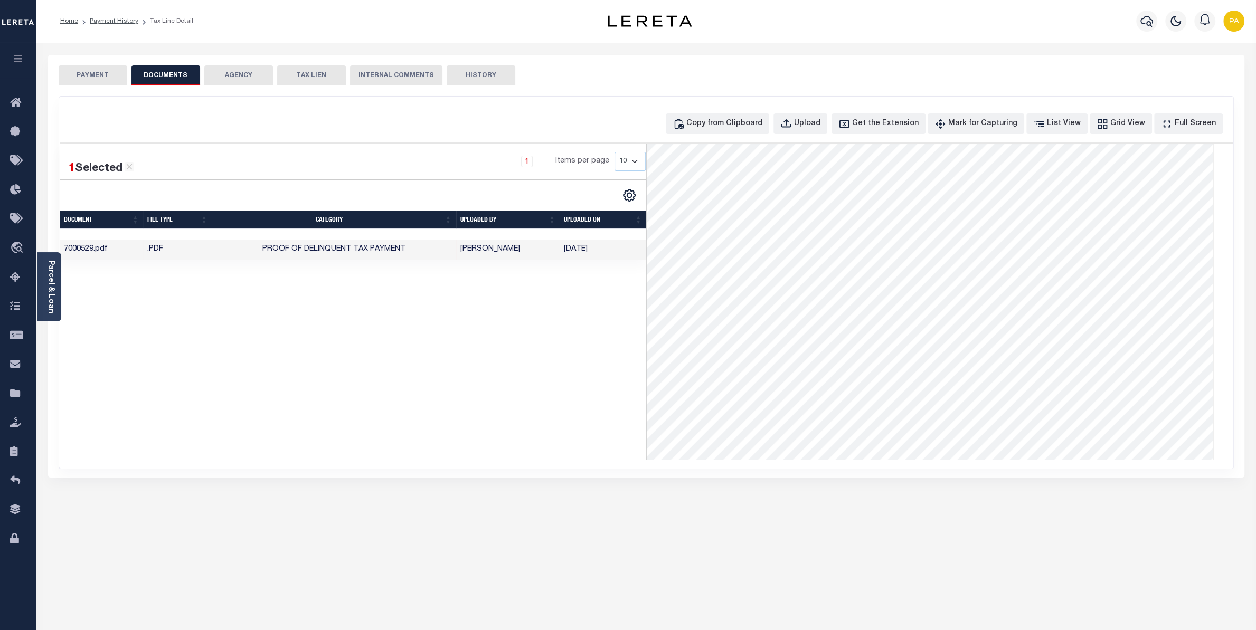
click at [106, 74] on button "PAYMENT" at bounding box center [93, 75] width 69 height 20
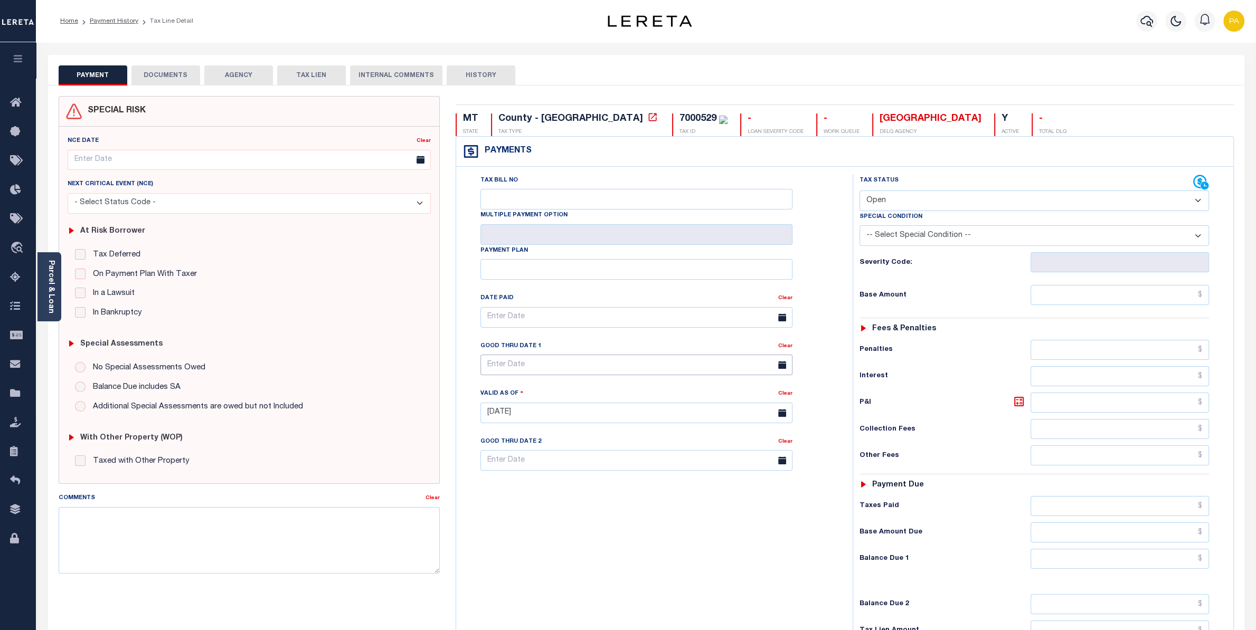
click at [530, 369] on input "text" at bounding box center [636, 365] width 312 height 21
click at [609, 511] on span "31" at bounding box center [608, 513] width 21 height 21
type input "10/31/2025"
type input "10/10/2025"
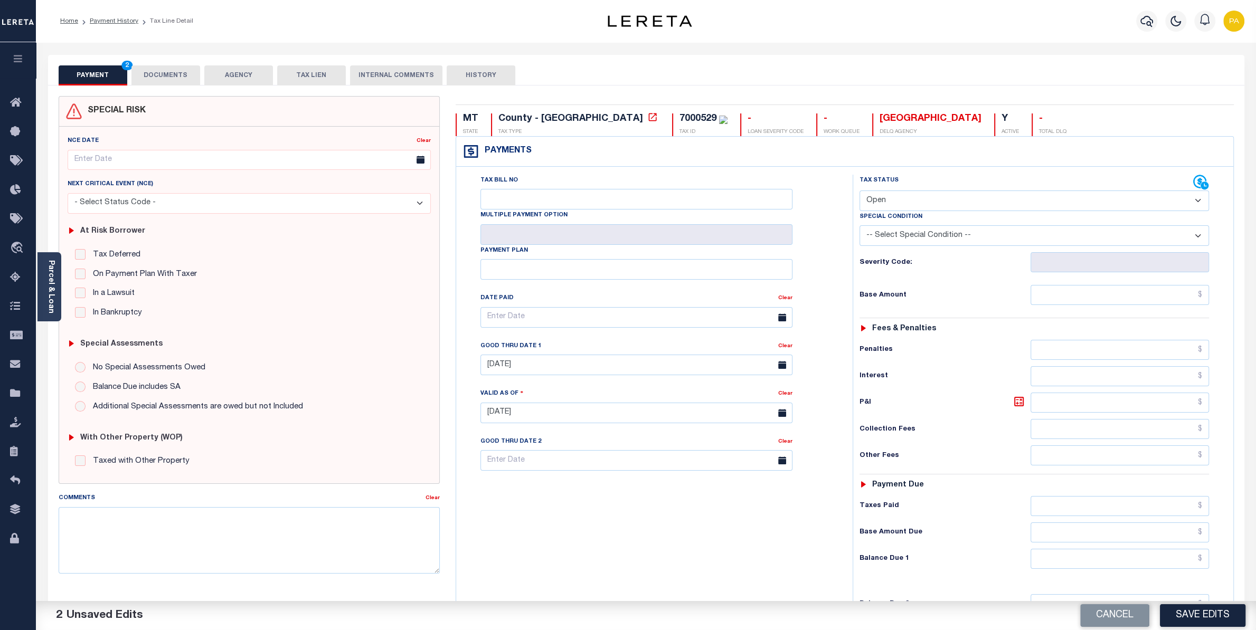
select select "DUE"
click option "Due/Unpaid" at bounding box center [0, 0] width 0 height 0
click at [1140, 291] on input "text" at bounding box center [1120, 295] width 178 height 20
paste input "331.96"
type input "$331.96"
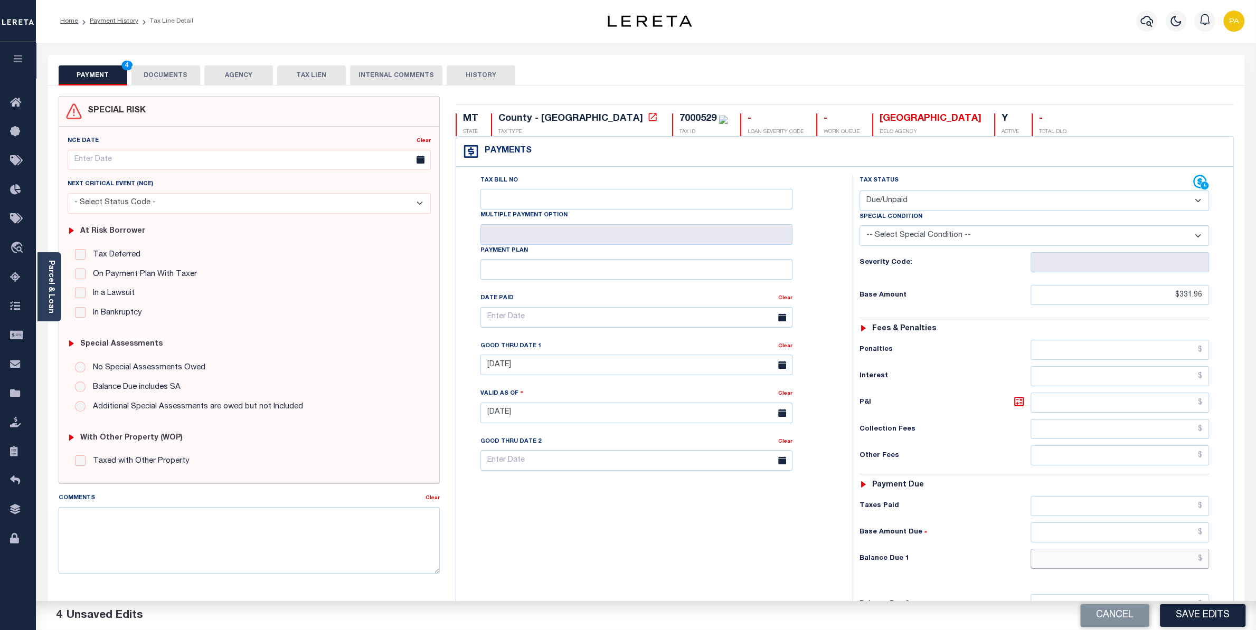
click at [1204, 568] on input "text" at bounding box center [1120, 559] width 178 height 20
paste input "352.61"
type input "$352.61"
click at [1017, 406] on icon at bounding box center [1019, 401] width 13 height 13
type input "$20.65"
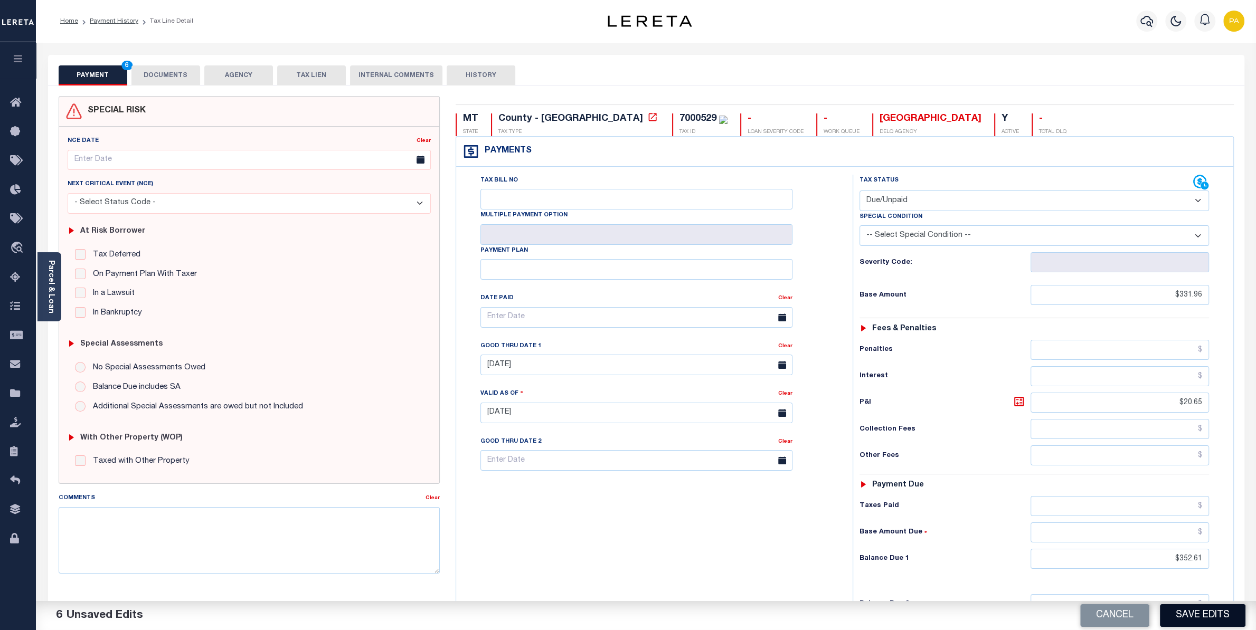
click at [1174, 609] on button "Save Edits" at bounding box center [1203, 615] width 86 height 23
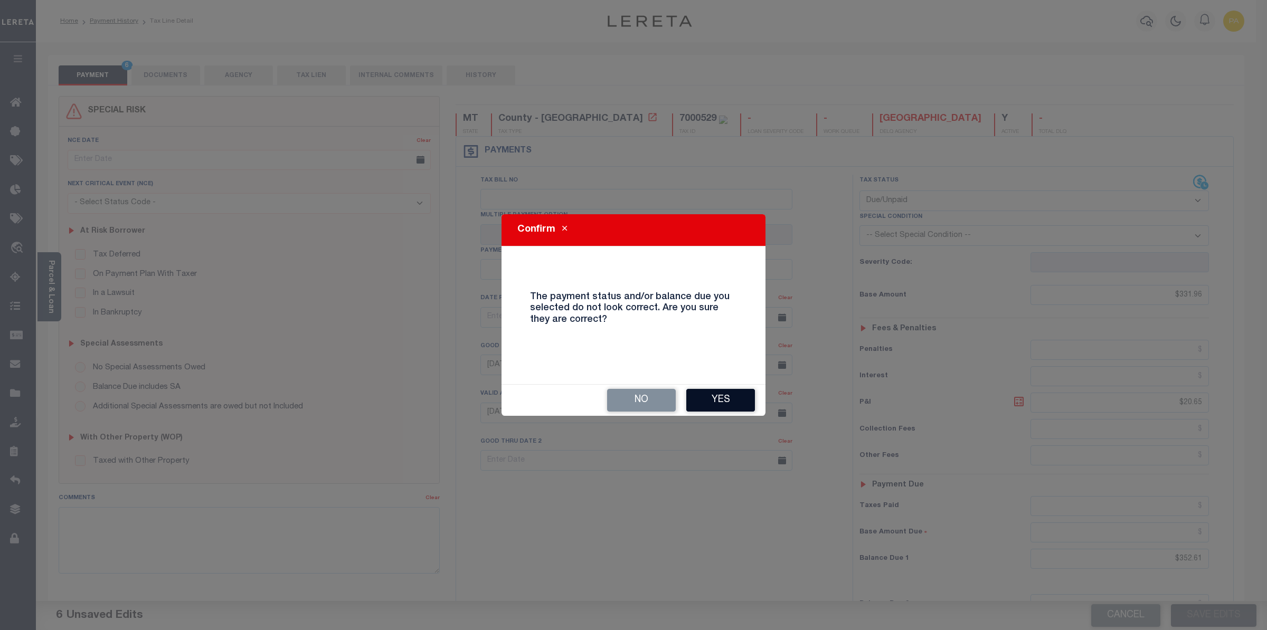
click at [700, 405] on button "Yes" at bounding box center [720, 400] width 69 height 23
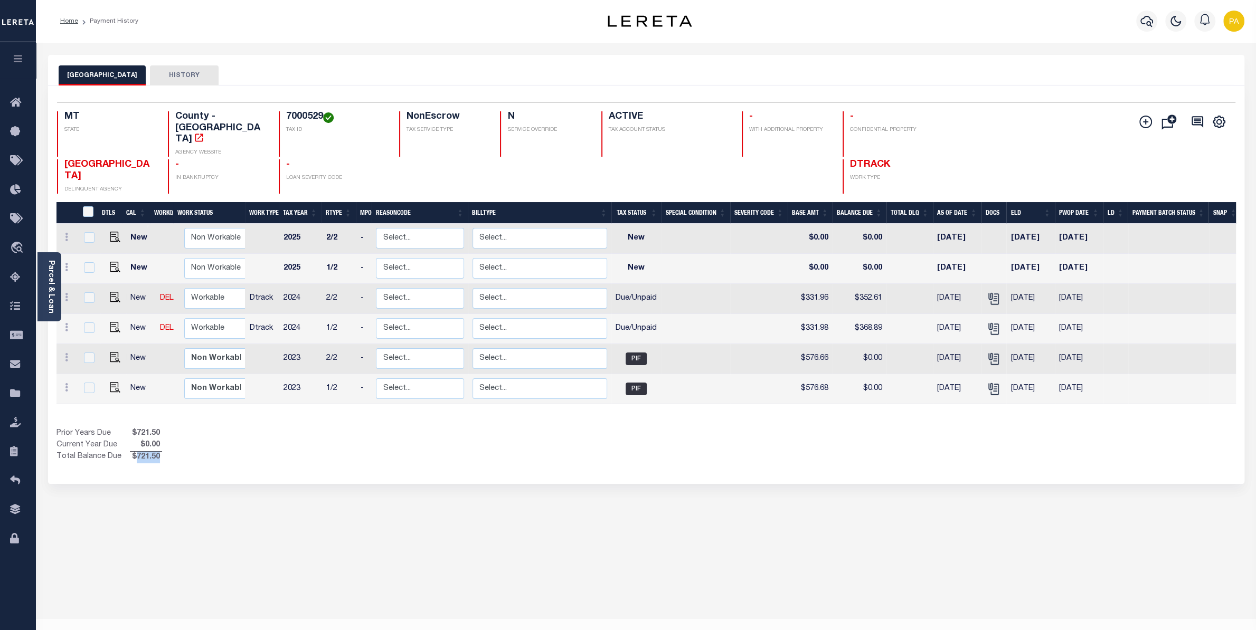
drag, startPoint x: 134, startPoint y: 436, endPoint x: 156, endPoint y: 436, distance: 22.2
click at [156, 452] on span "$721.50" at bounding box center [146, 458] width 32 height 12
click at [51, 268] on link "Parcel & Loan" at bounding box center [50, 286] width 7 height 53
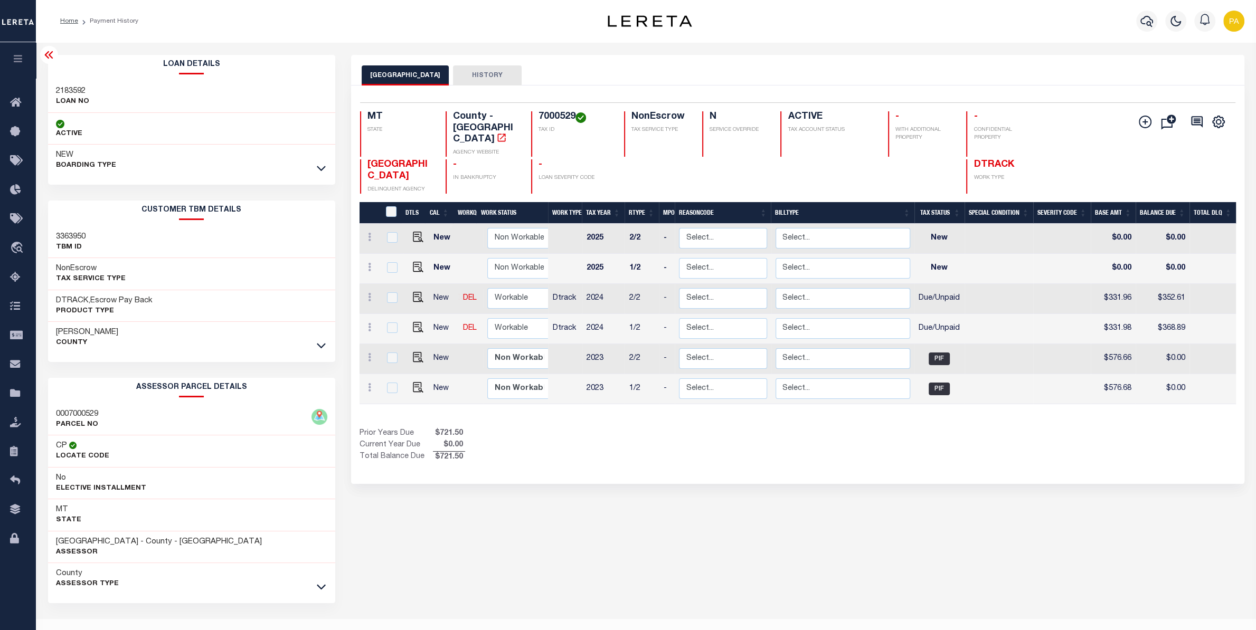
click at [66, 90] on h3 "2183592" at bounding box center [72, 91] width 33 height 11
copy h3 "2183592"
drag, startPoint x: 536, startPoint y: 114, endPoint x: 573, endPoint y: 114, distance: 37.0
click at [573, 114] on div "7000529 TAX ID" at bounding box center [571, 133] width 80 height 45
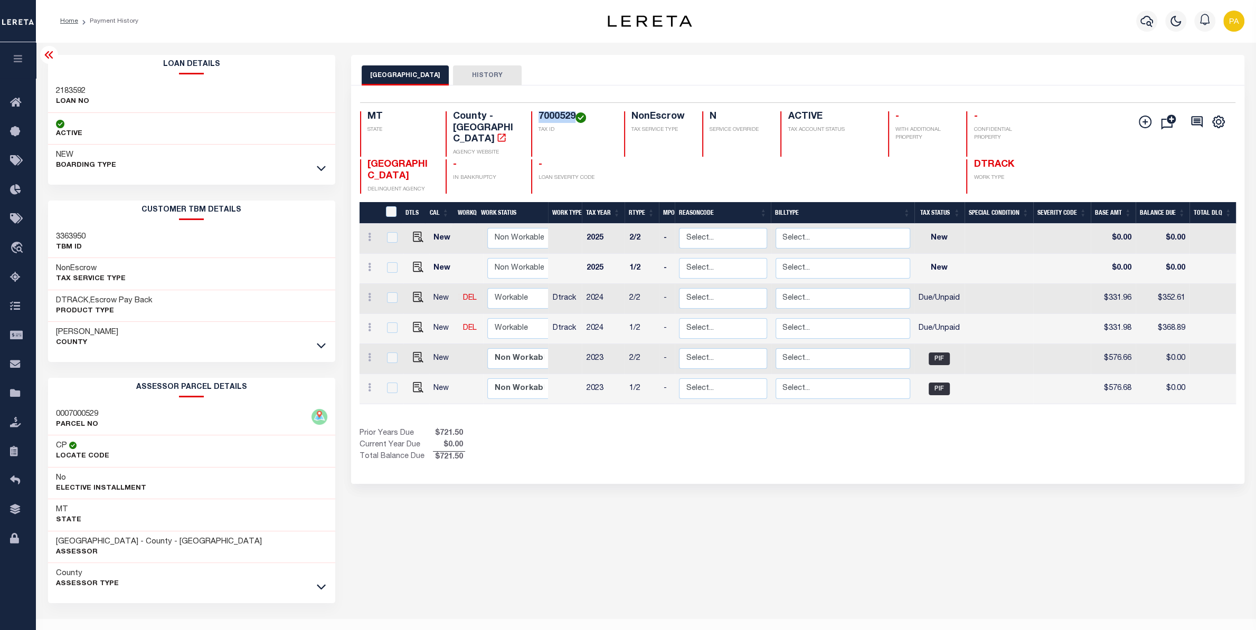
copy h4 "7000529"
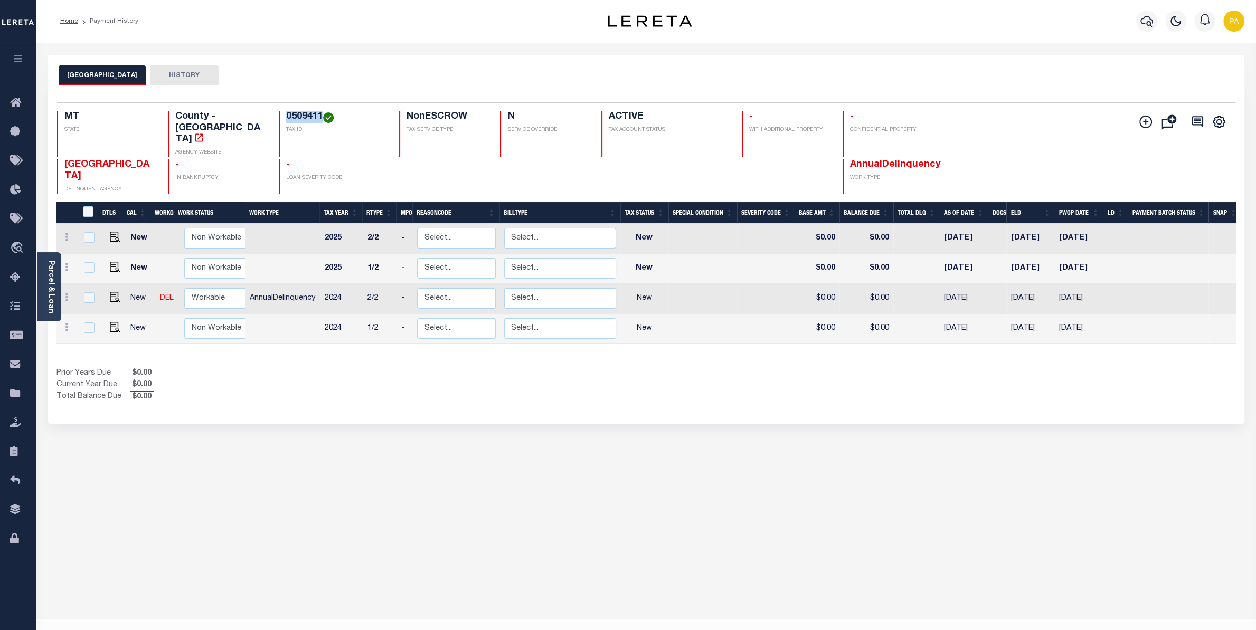
drag, startPoint x: 285, startPoint y: 116, endPoint x: 322, endPoint y: 114, distance: 37.0
click at [322, 114] on div "0509411 TAX ID" at bounding box center [333, 133] width 108 height 45
copy h4 "0509411"
click at [49, 285] on link "Parcel & Loan" at bounding box center [50, 286] width 7 height 53
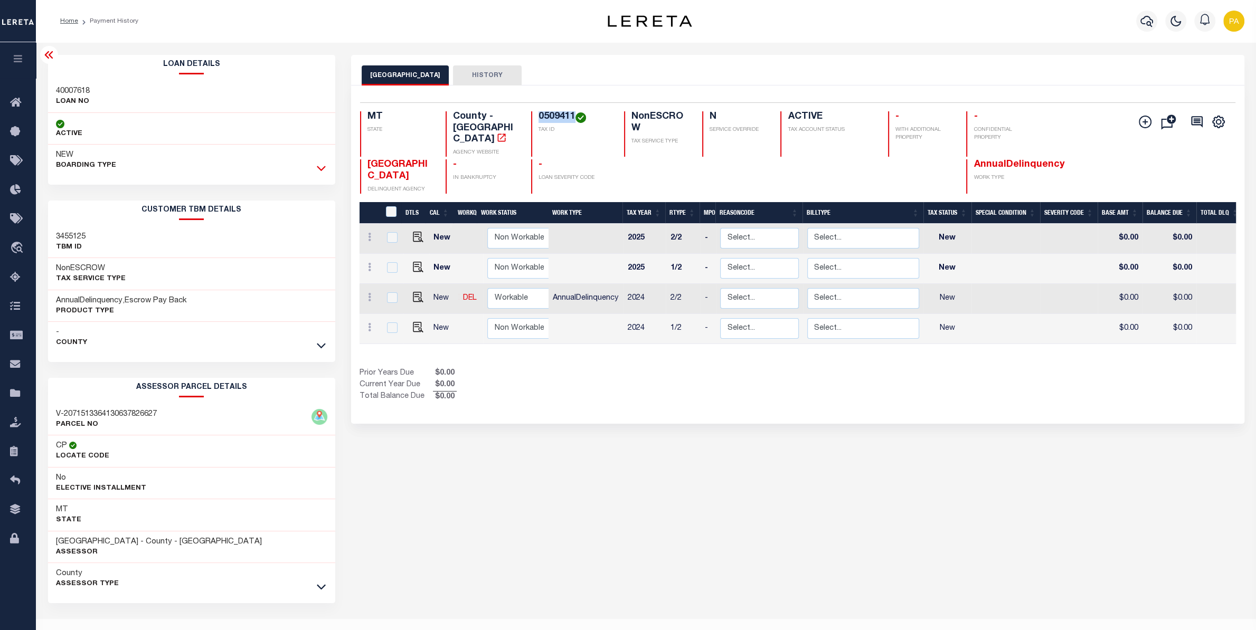
click at [319, 167] on icon at bounding box center [321, 168] width 9 height 11
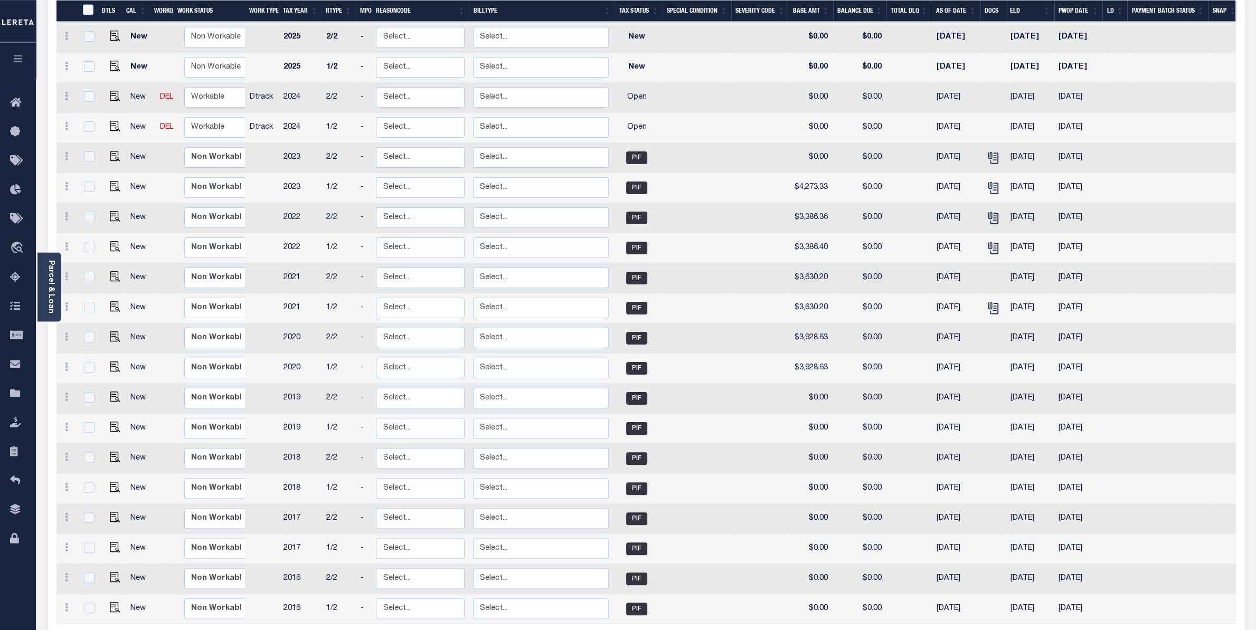
scroll to position [35, 0]
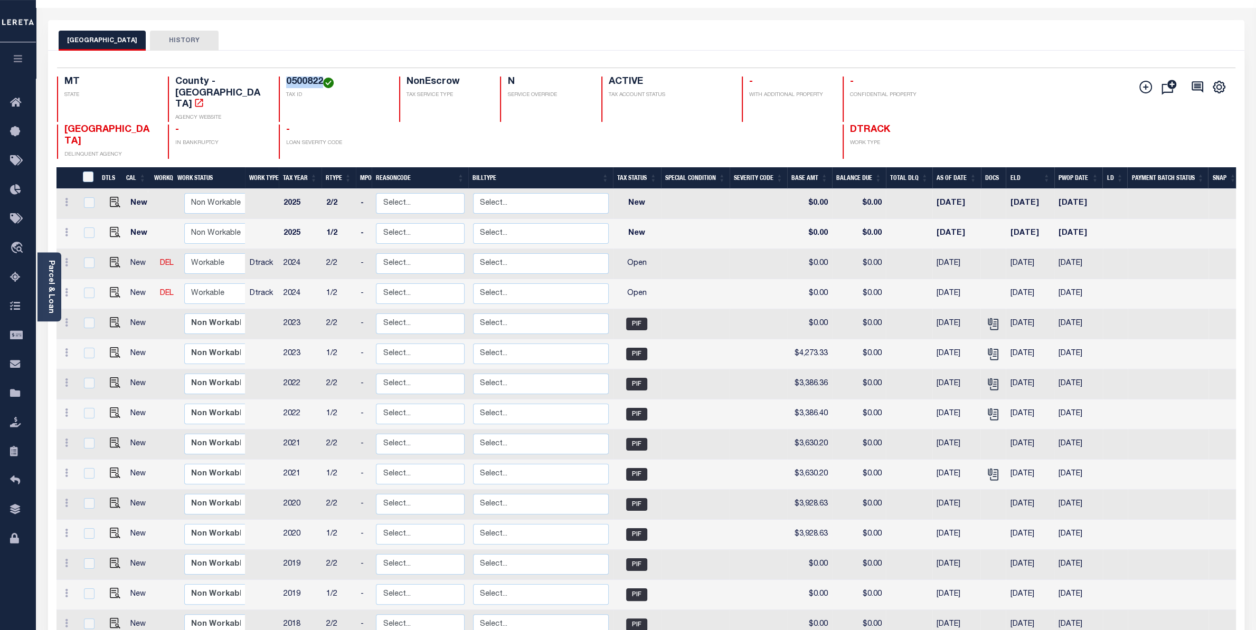
drag, startPoint x: 277, startPoint y: 81, endPoint x: 309, endPoint y: 79, distance: 32.8
click at [309, 79] on h4 "0500822" at bounding box center [336, 83] width 101 height 12
copy h4 "0500822"
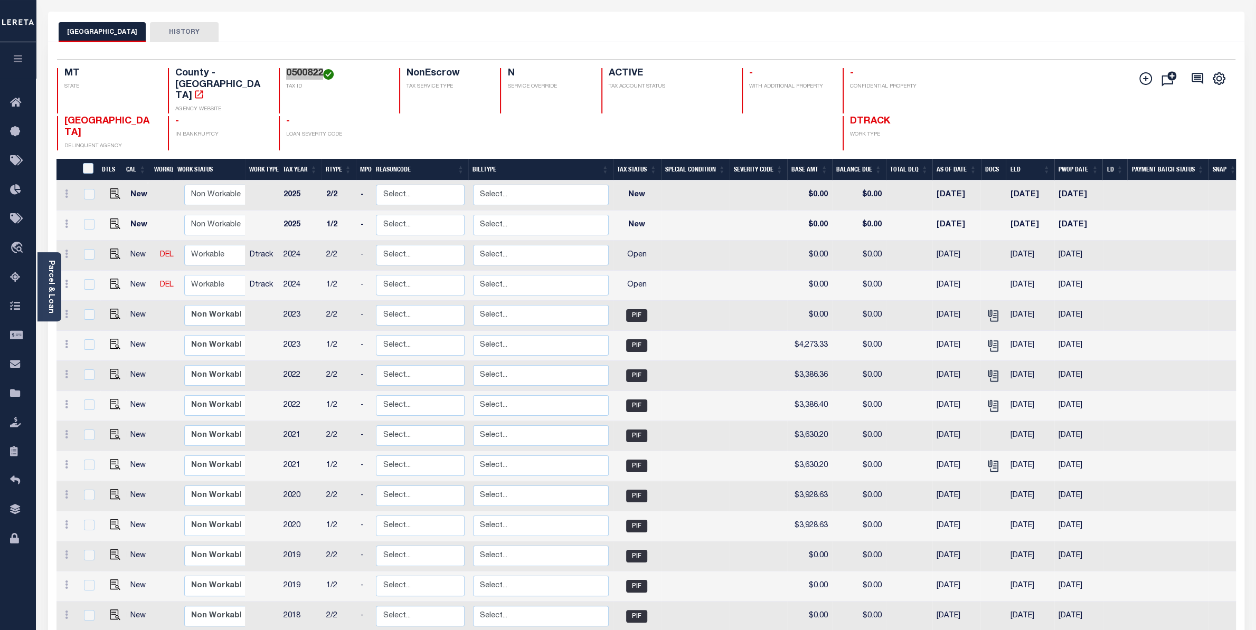
scroll to position [0, 0]
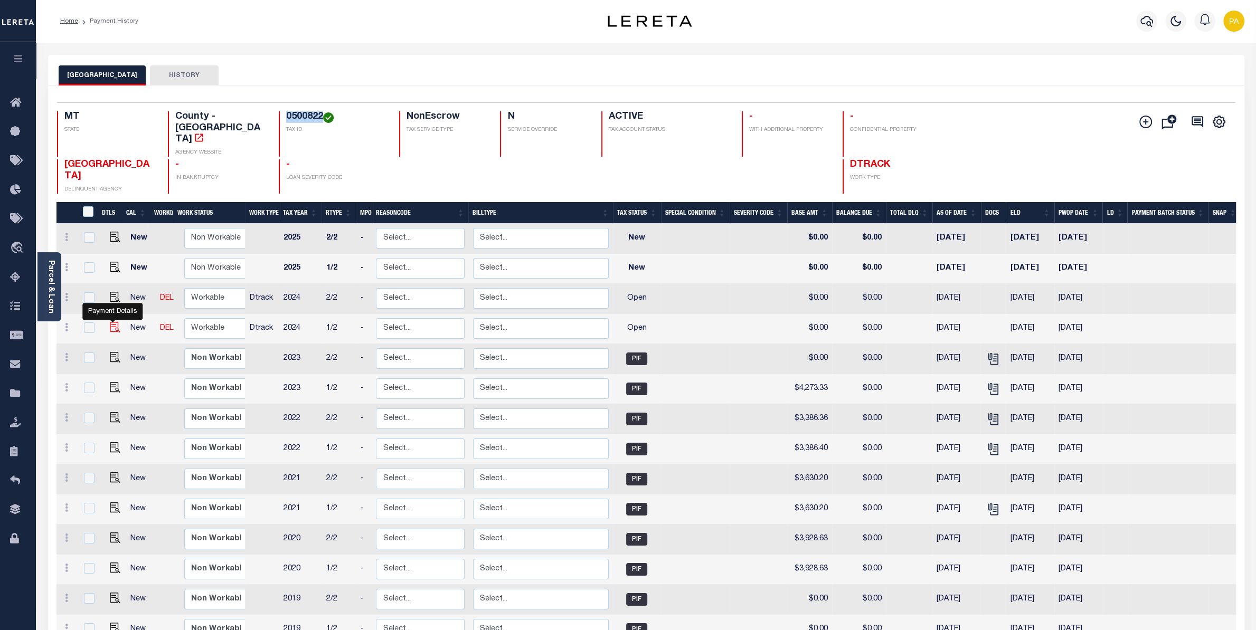
click at [114, 322] on img "" at bounding box center [115, 327] width 11 height 11
checkbox input "true"
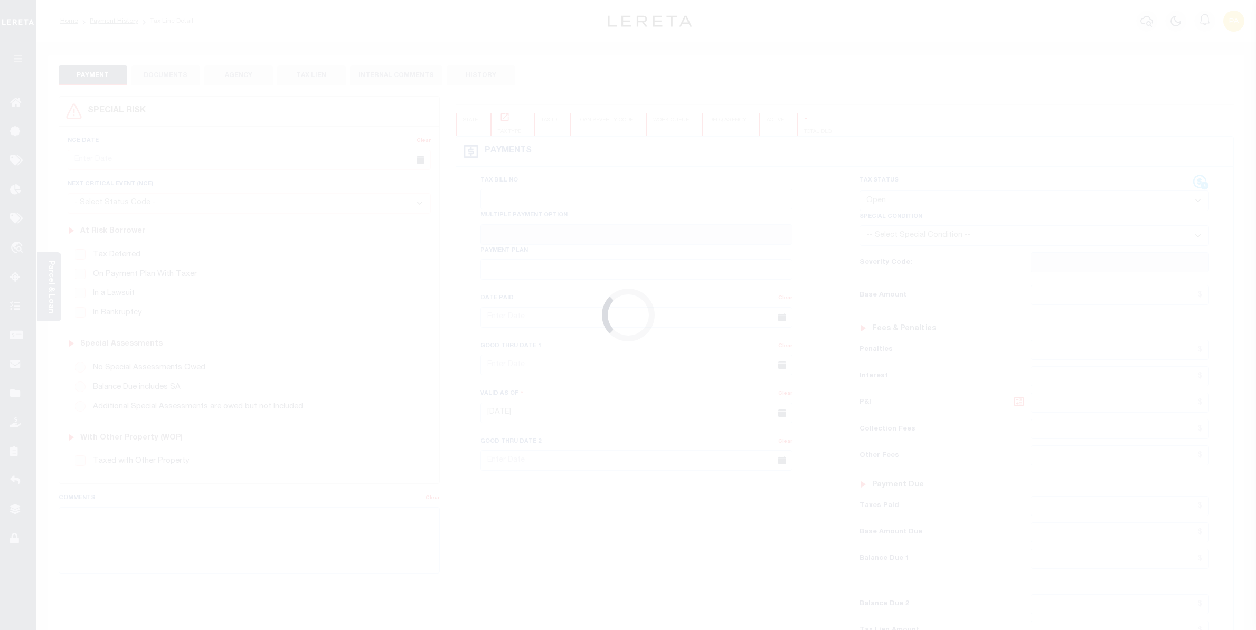
select select "OP2"
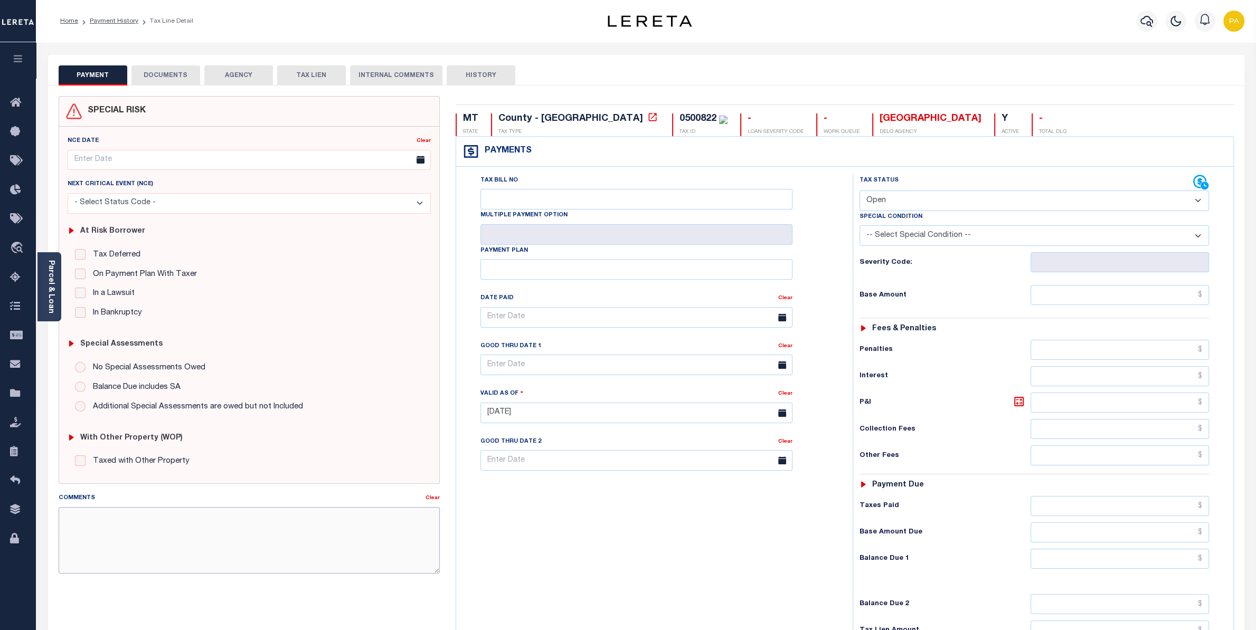
click at [343, 548] on textarea "Comments" at bounding box center [249, 540] width 381 height 67
paste textarea "Please refer above line for Tax Supporting Document"
type textarea "Please refer above line for Tax Supporting Document"
type input "[DATE]"
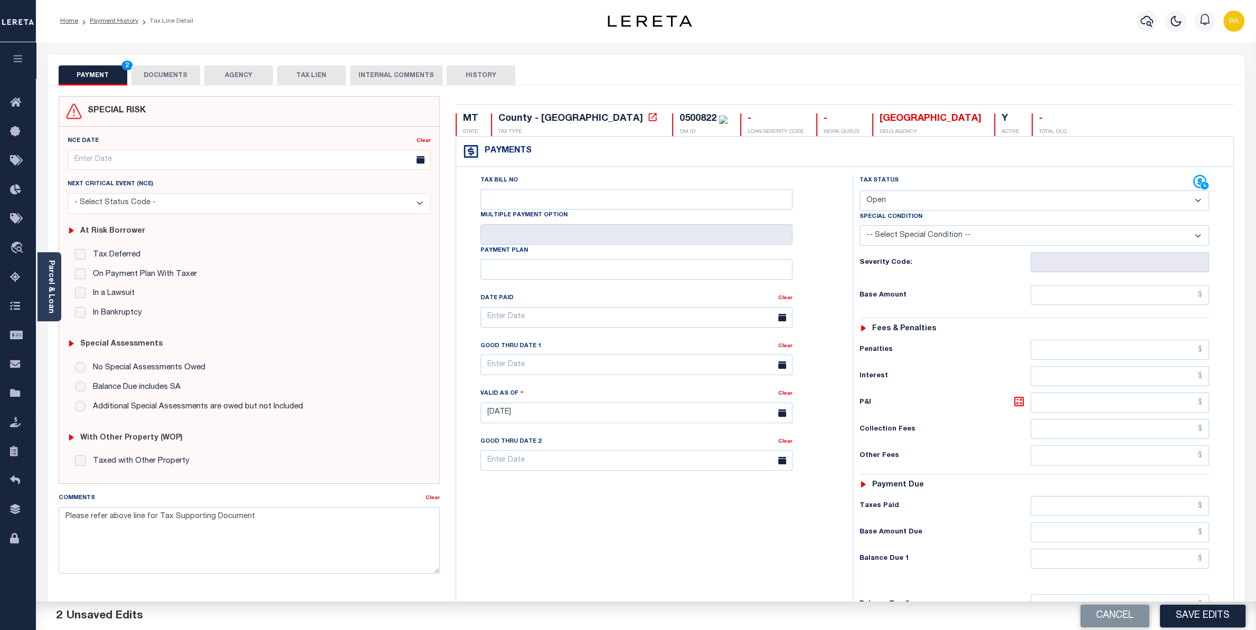
select select "PYD"
click option "Paid" at bounding box center [0, 0] width 0 height 0
click at [1146, 282] on div "Tax Status Status - Select Status Code -" at bounding box center [1038, 408] width 370 height 466
click at [1158, 297] on input "text" at bounding box center [1120, 295] width 178 height 20
paste input "4,052.01"
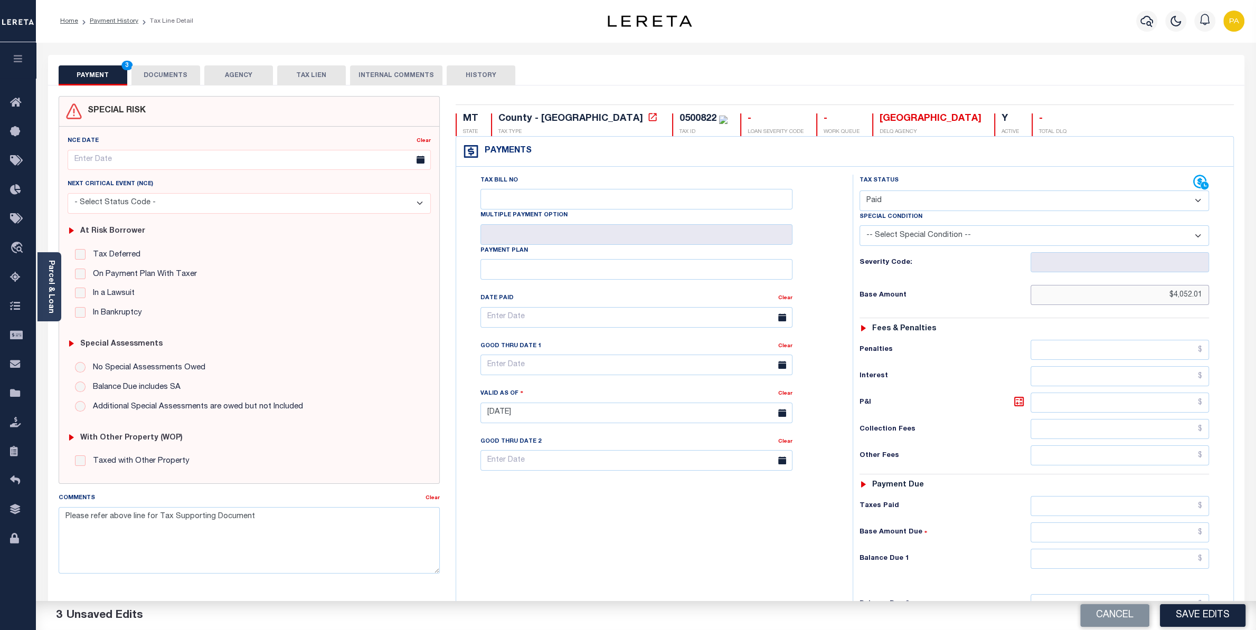
type input "$4,052.01"
click at [1164, 510] on input "text" at bounding box center [1120, 506] width 178 height 20
paste input "4,052.01"
type input "$4,052.01"
click at [1175, 557] on input "text" at bounding box center [1120, 559] width 178 height 20
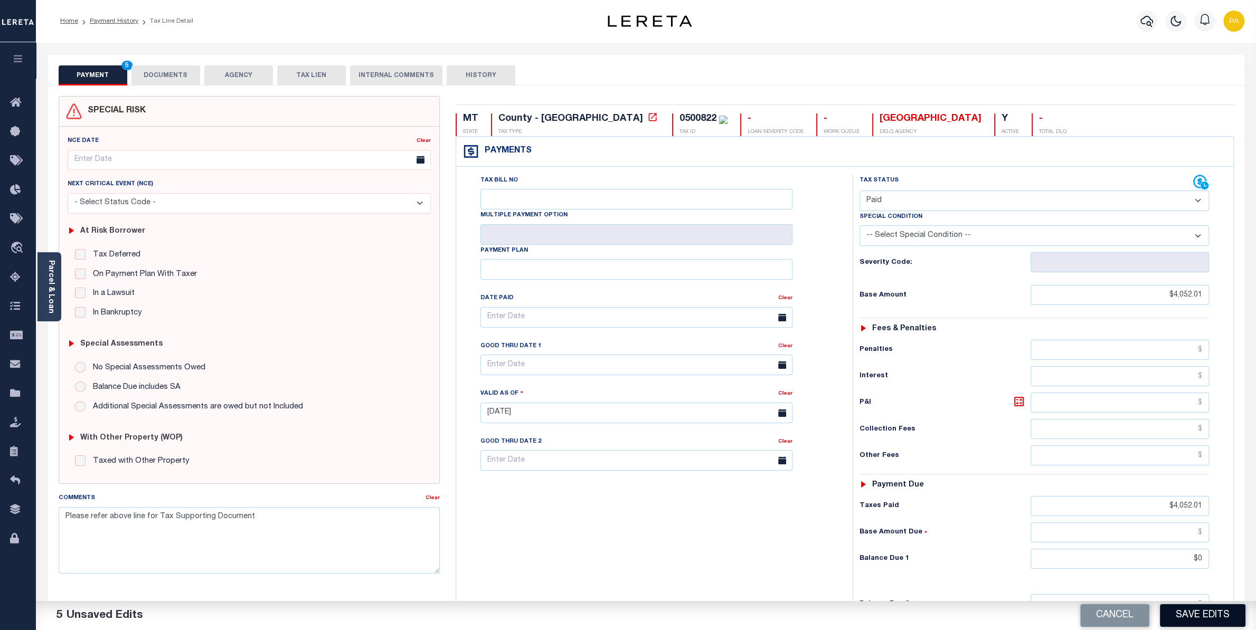
type input "$0.00"
click at [1190, 612] on button "Save Edits" at bounding box center [1203, 615] width 86 height 23
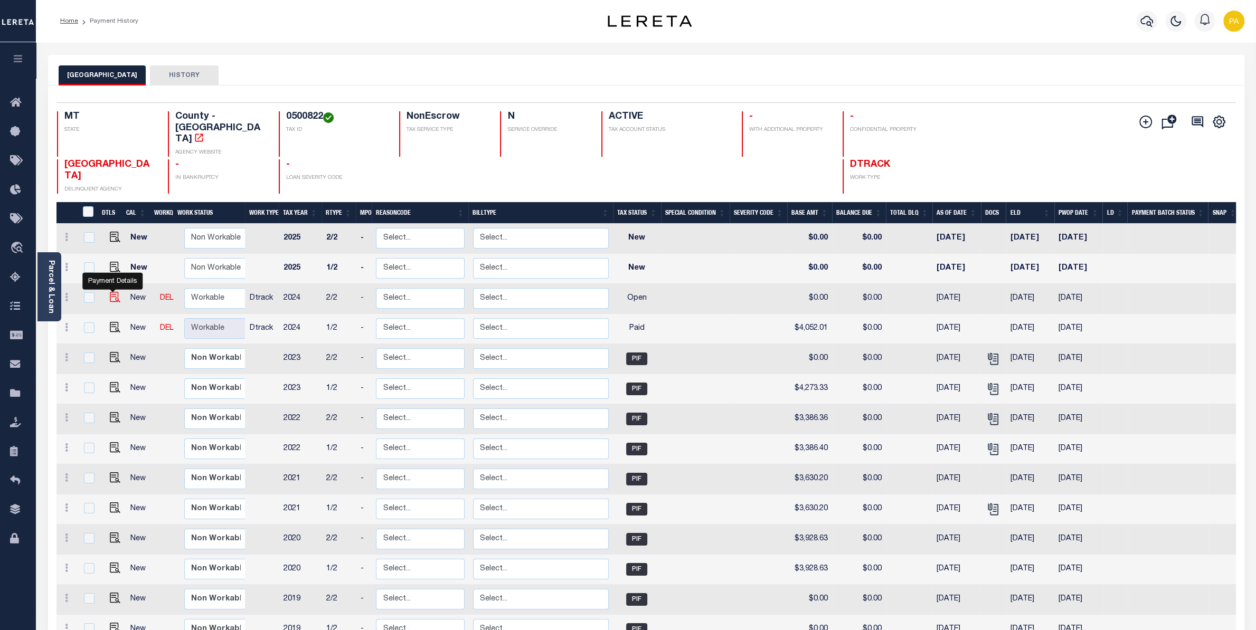
click at [111, 292] on img "" at bounding box center [115, 297] width 11 height 11
checkbox input "true"
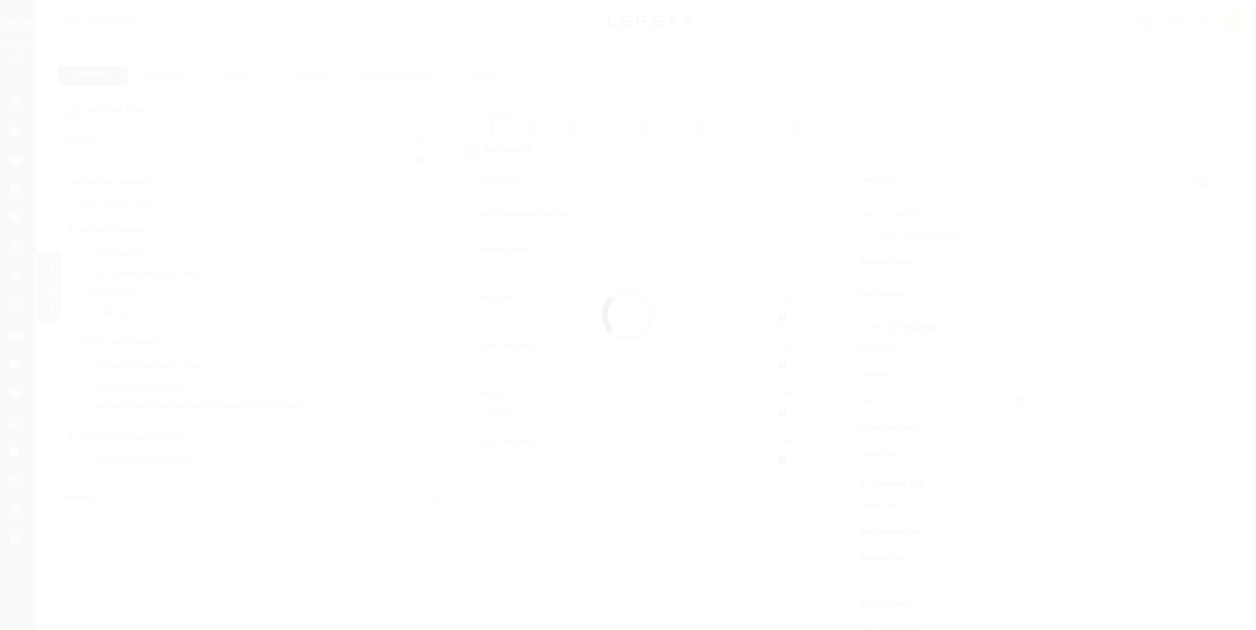
select select "OP2"
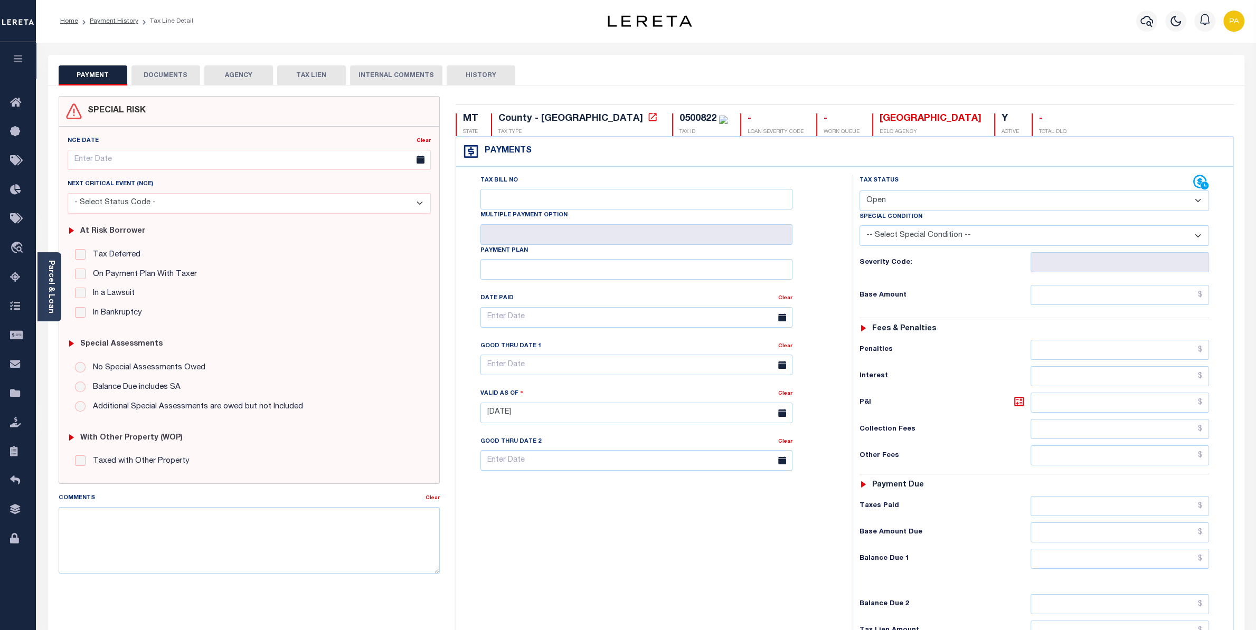
click at [169, 67] on button "DOCUMENTS" at bounding box center [165, 75] width 69 height 20
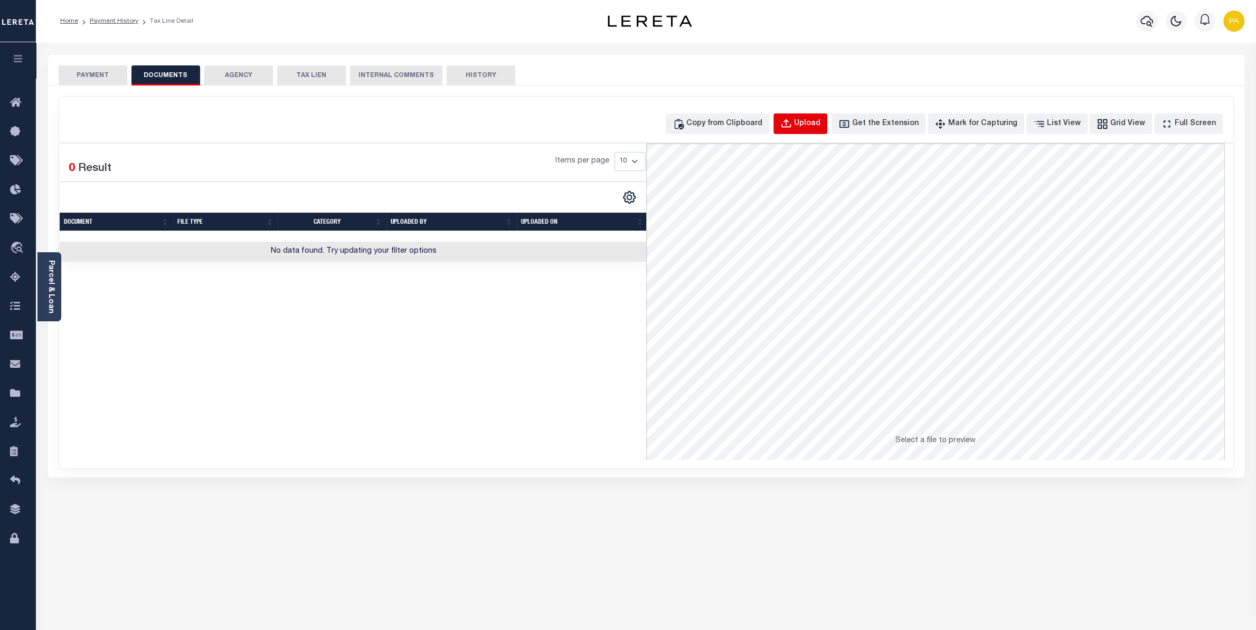
click at [820, 128] on div "Upload" at bounding box center [807, 124] width 26 height 12
select select "POP"
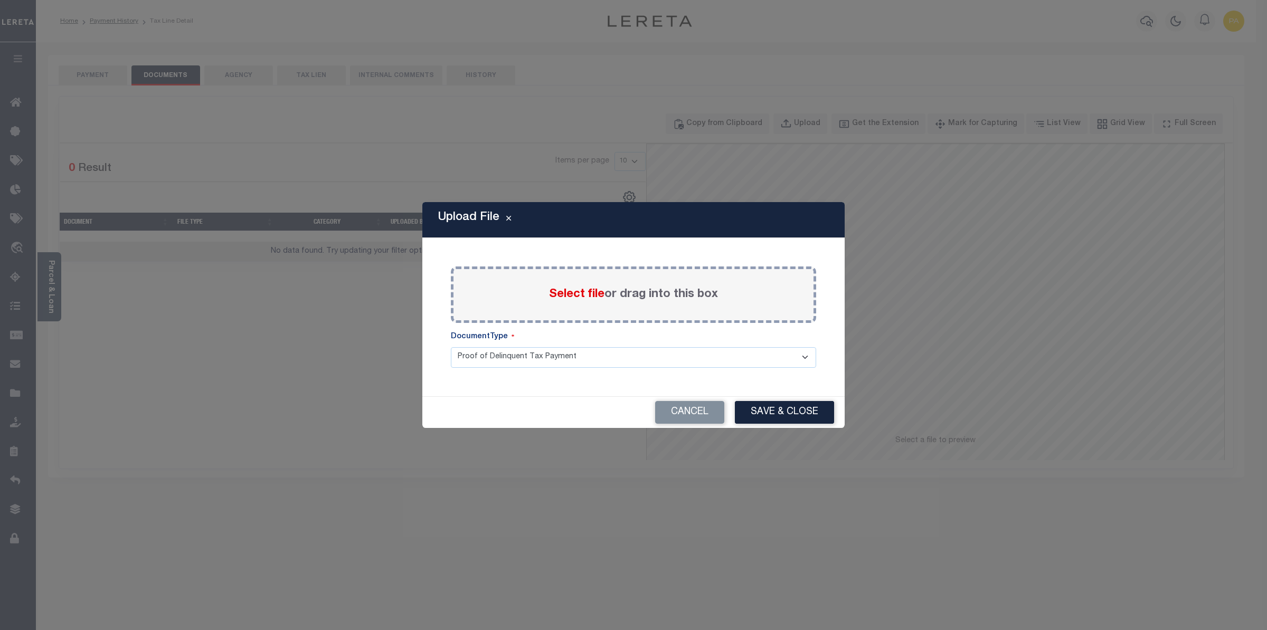
click at [590, 295] on span "Select file" at bounding box center [576, 295] width 55 height 12
click at [0, 0] on input "Select file or drag into this box" at bounding box center [0, 0] width 0 height 0
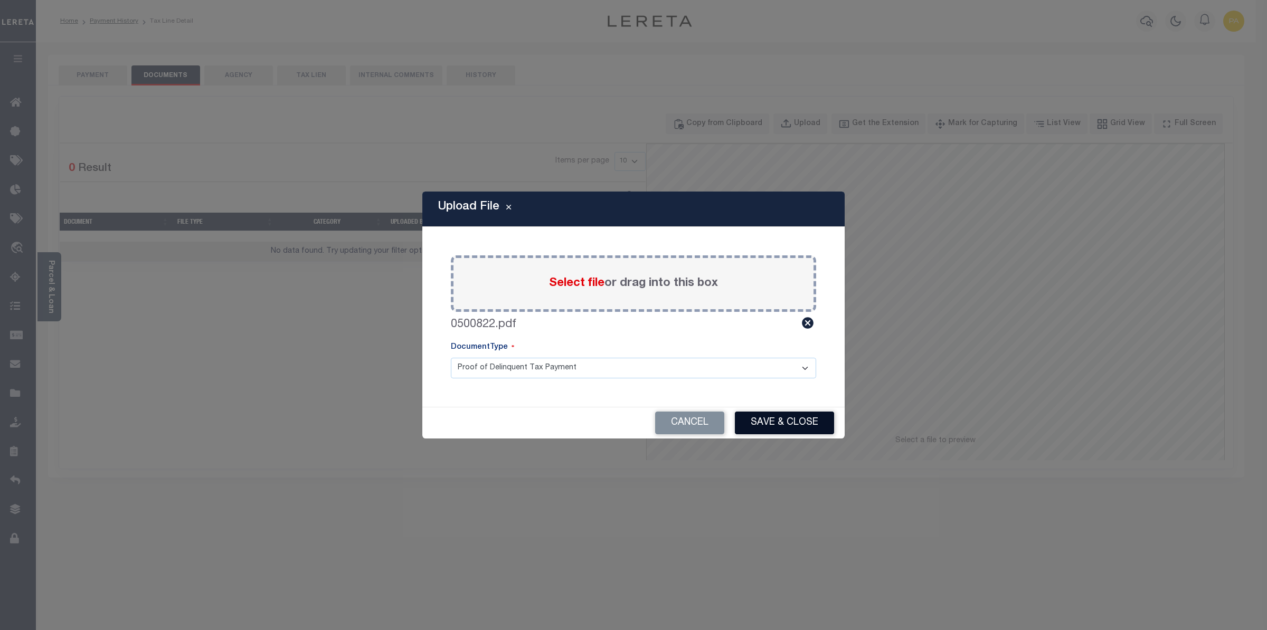
click at [776, 423] on button "Save & Close" at bounding box center [784, 423] width 99 height 23
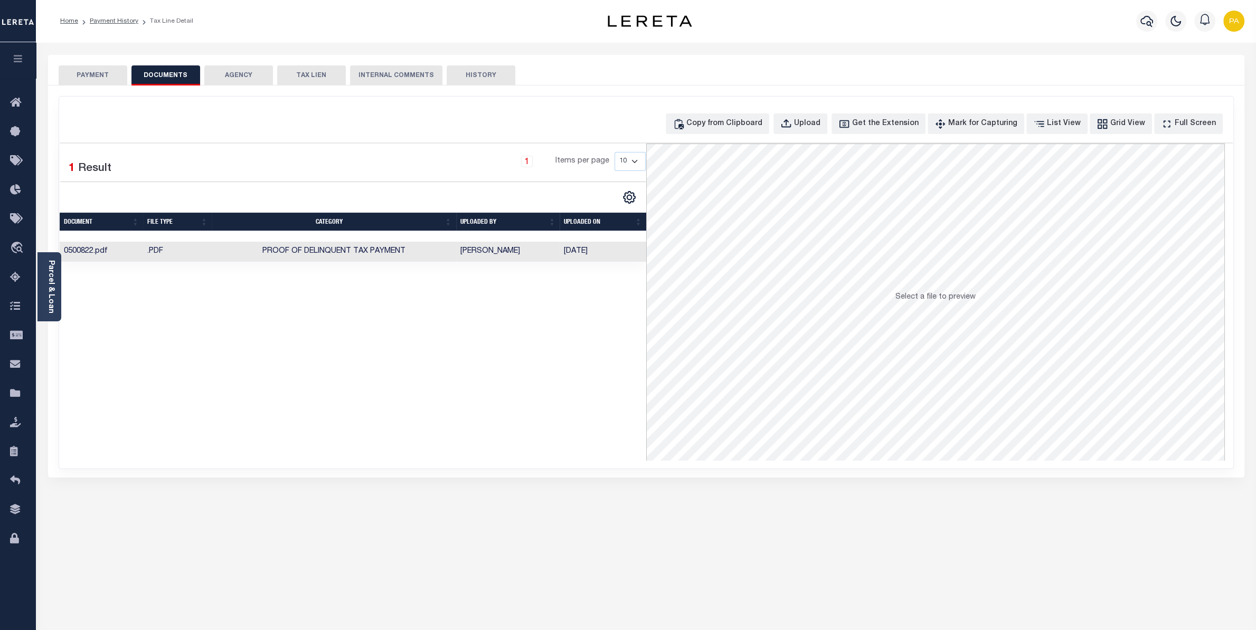
click at [94, 69] on button "PAYMENT" at bounding box center [93, 75] width 69 height 20
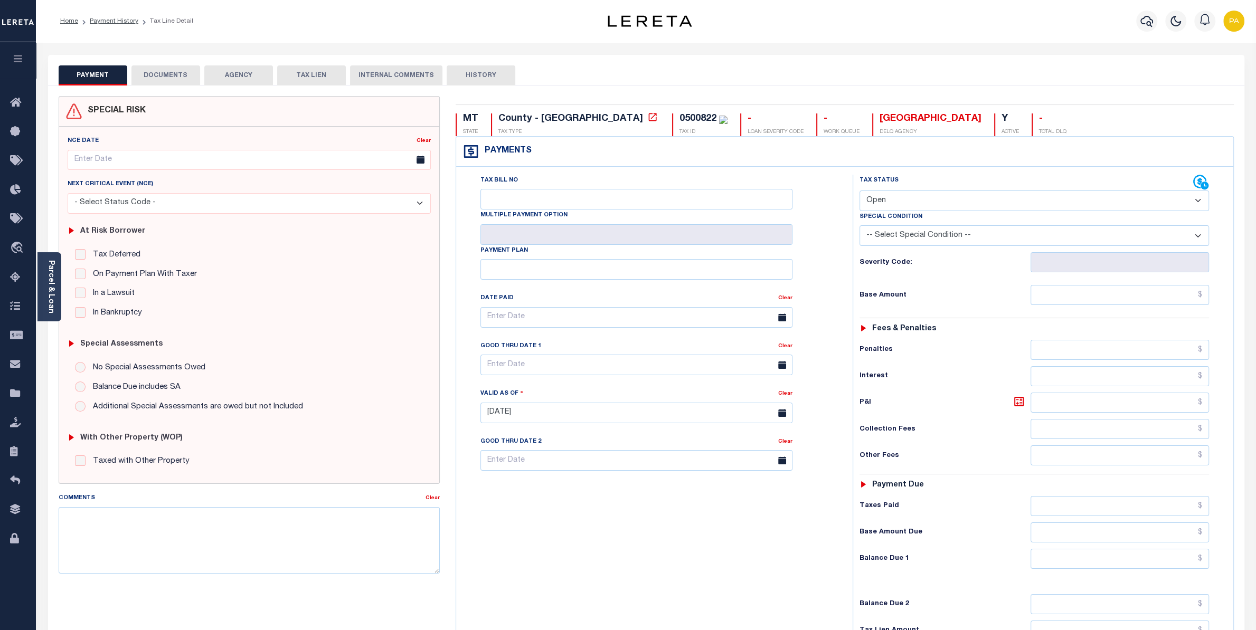
select select "PYD"
click option "Paid" at bounding box center [0, 0] width 0 height 0
type input "[DATE]"
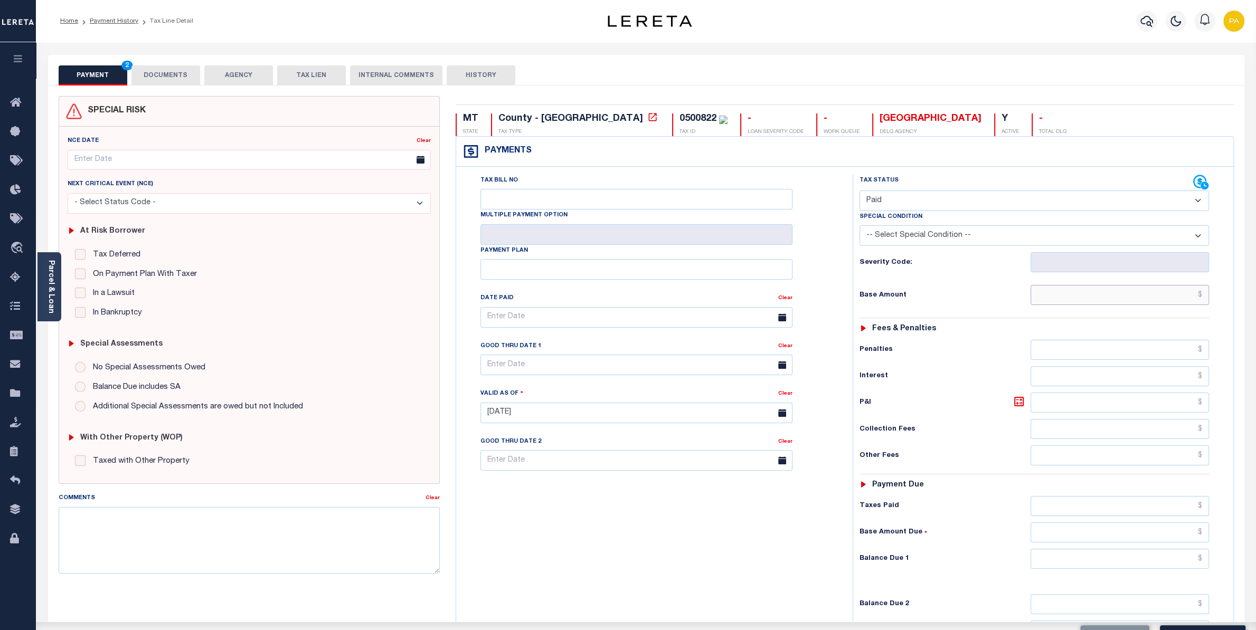
click at [1087, 294] on input "text" at bounding box center [1120, 295] width 178 height 20
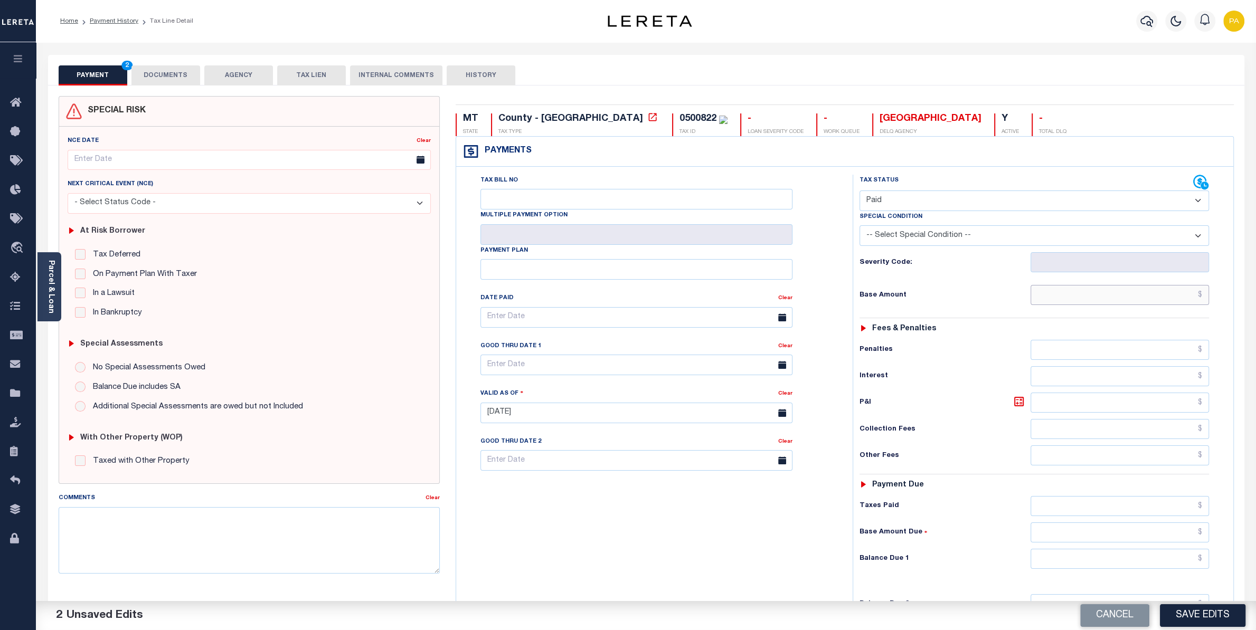
paste input "4,052.01"
type input "$4,052.01"
click at [1173, 516] on input "text" at bounding box center [1120, 506] width 178 height 20
paste input "4,052.01"
type input "$4,052.01"
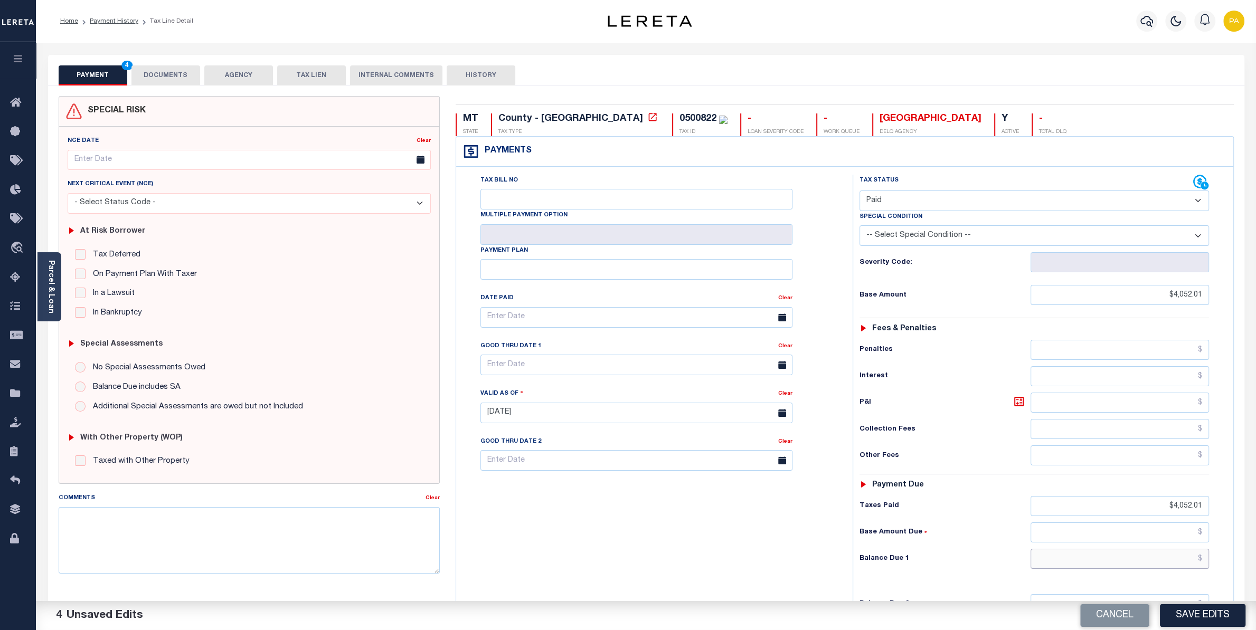
click at [1184, 569] on input "text" at bounding box center [1120, 559] width 178 height 20
type input "$0.00"
drag, startPoint x: 1191, startPoint y: 609, endPoint x: 1175, endPoint y: 608, distance: 15.9
click at [1191, 609] on button "Save Edits" at bounding box center [1203, 615] width 86 height 23
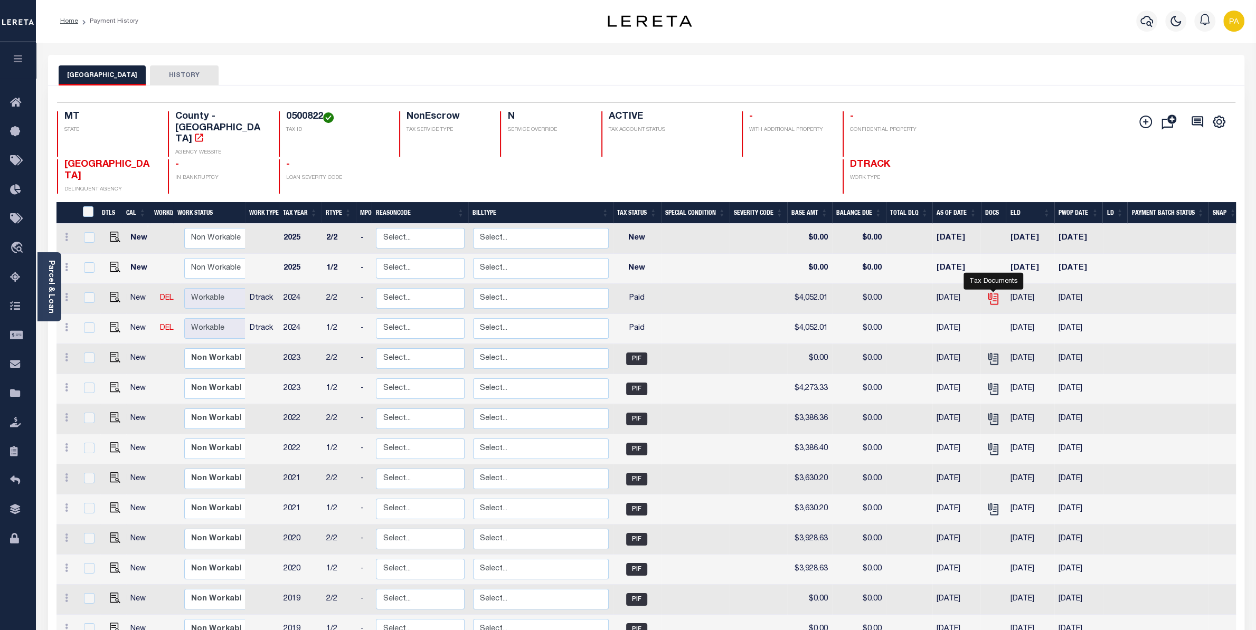
click at [993, 292] on icon "" at bounding box center [993, 299] width 14 height 14
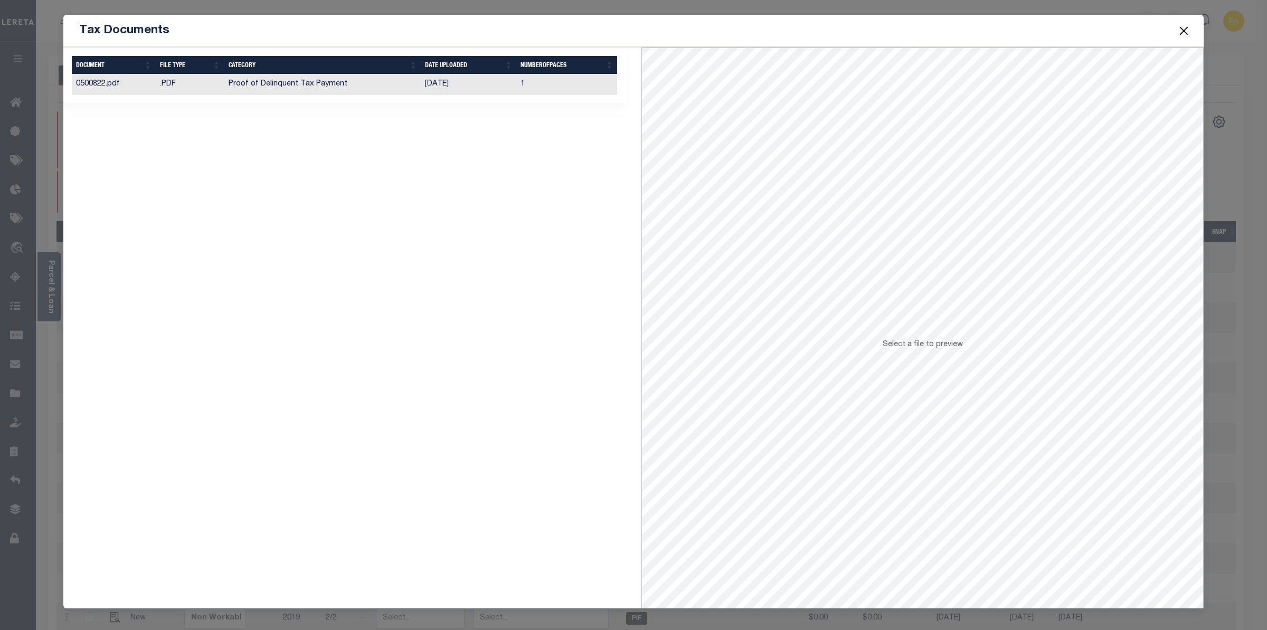
click at [446, 87] on td "10/10/2025" at bounding box center [469, 84] width 96 height 21
click at [1186, 29] on button "Close" at bounding box center [1184, 31] width 14 height 14
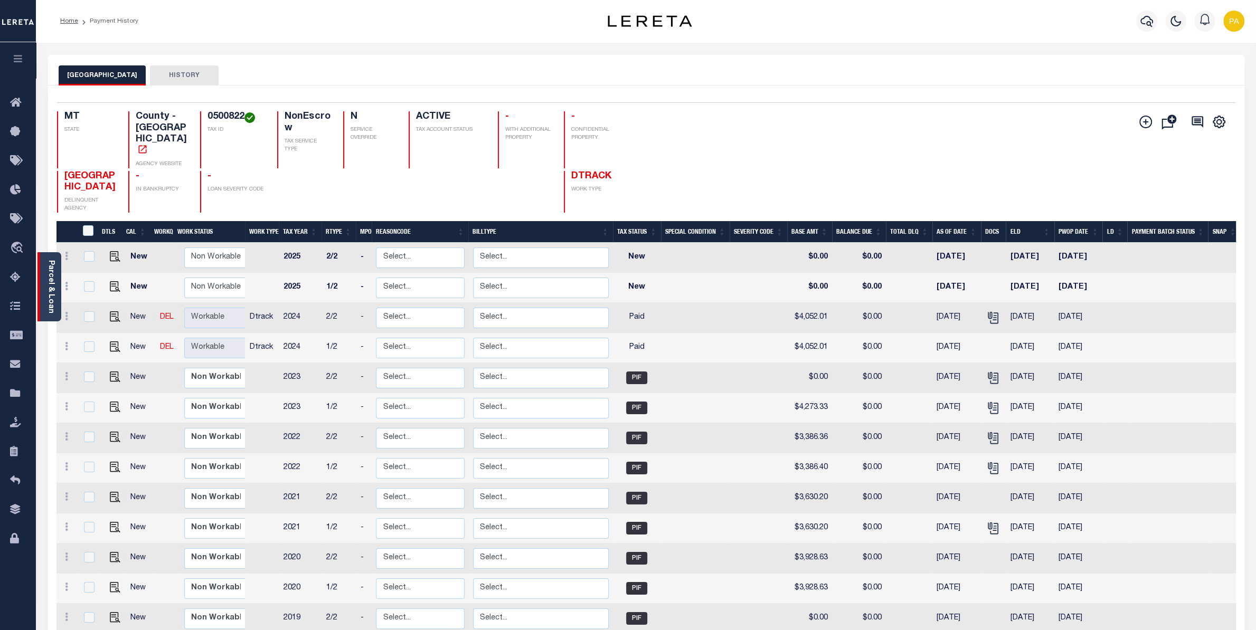
click at [53, 280] on link "Parcel & Loan" at bounding box center [50, 286] width 7 height 53
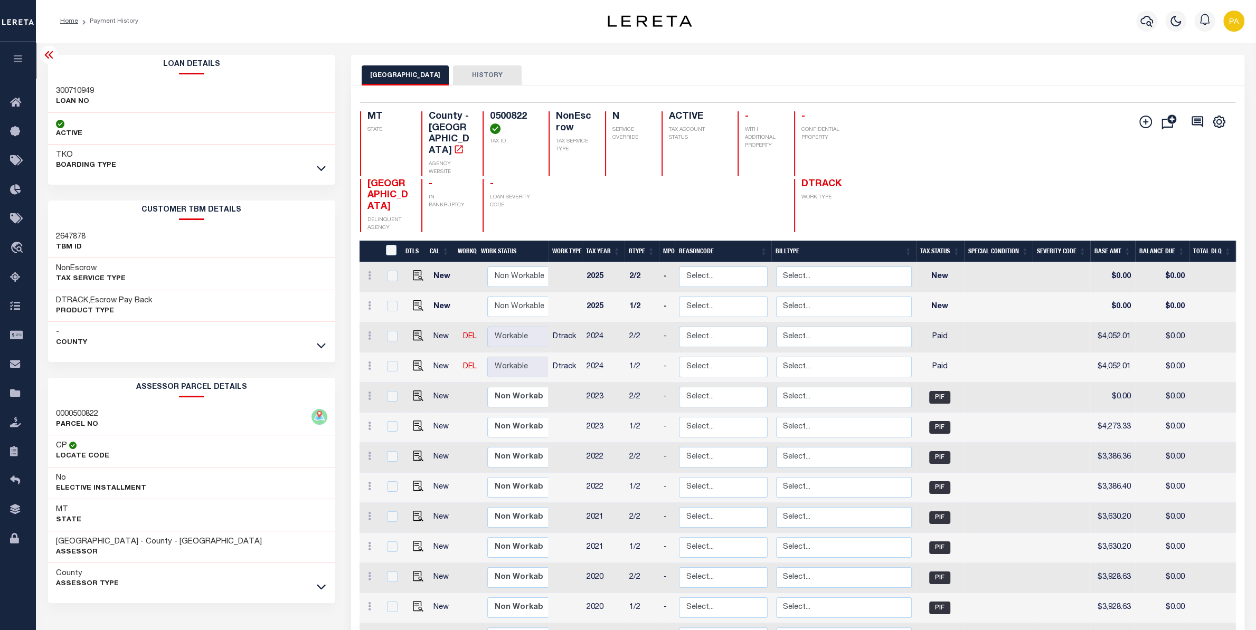
click at [82, 89] on h3 "300710949" at bounding box center [75, 91] width 38 height 11
copy h3 "300710949"
drag, startPoint x: 478, startPoint y: 113, endPoint x: 512, endPoint y: 113, distance: 33.8
click at [512, 113] on h4 "0500822" at bounding box center [513, 122] width 46 height 23
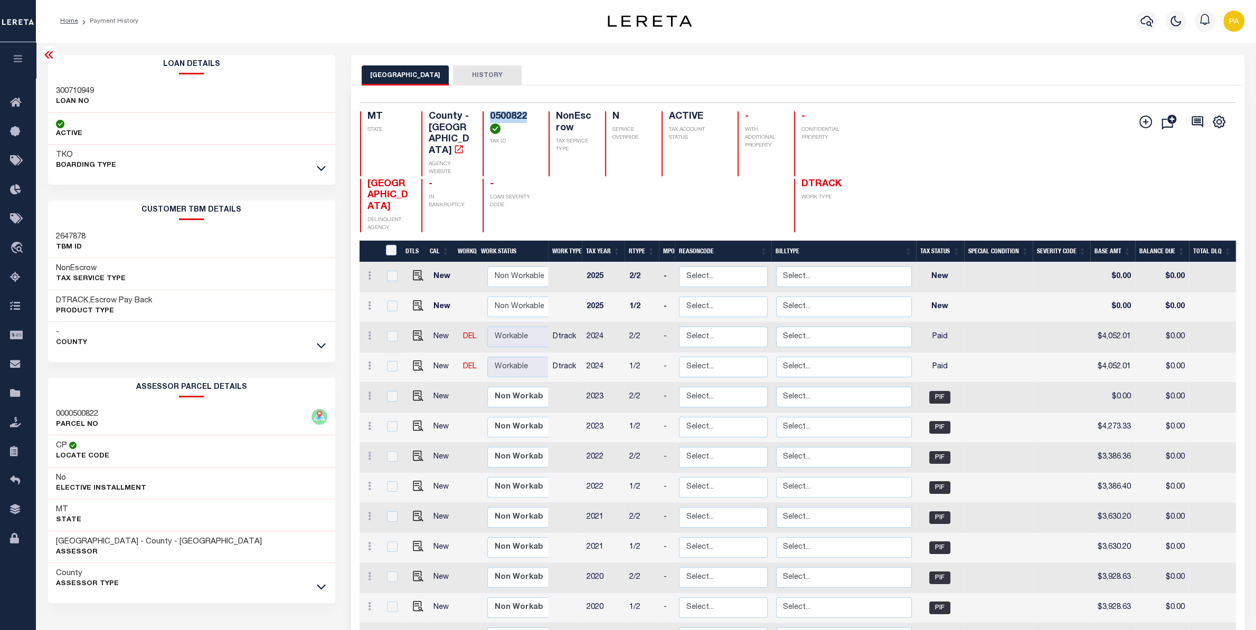
copy h4 "0500822"
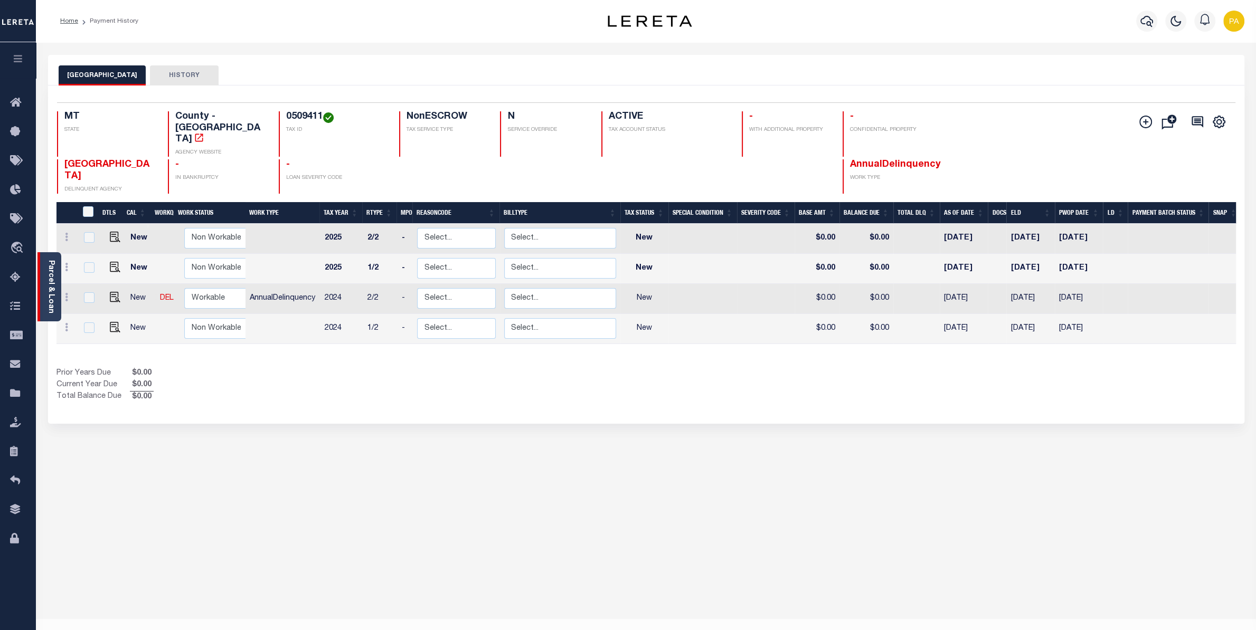
click at [50, 283] on link "Parcel & Loan" at bounding box center [50, 286] width 7 height 53
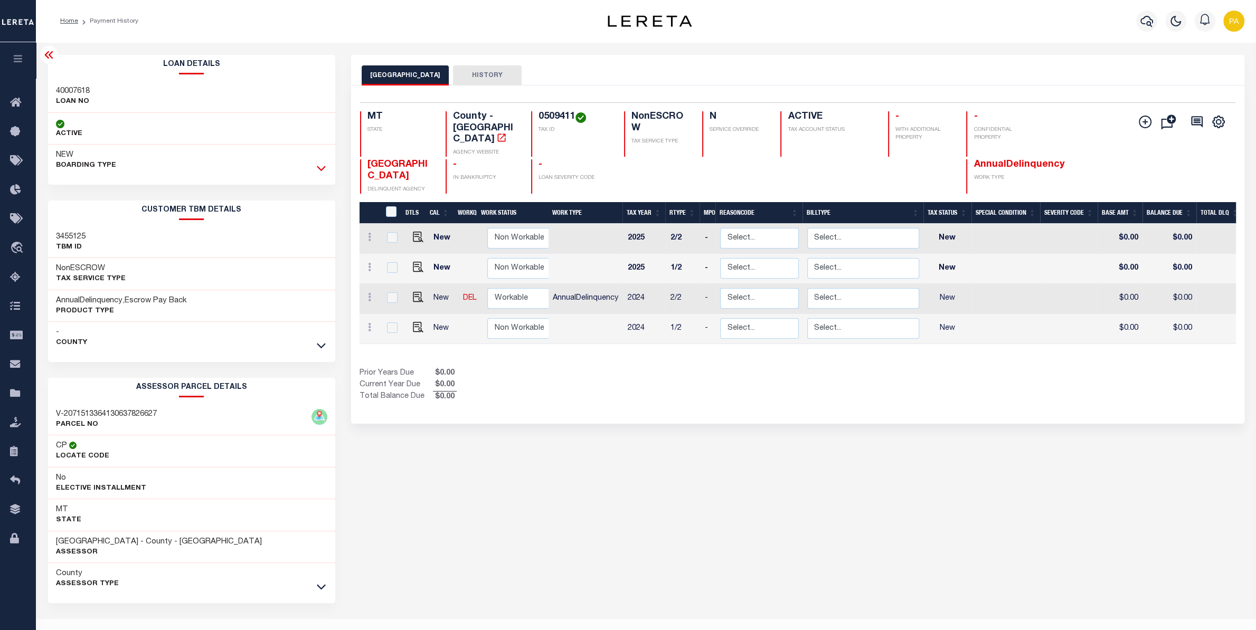
click at [319, 166] on icon at bounding box center [321, 168] width 9 height 11
